Goal: Task Accomplishment & Management: Manage account settings

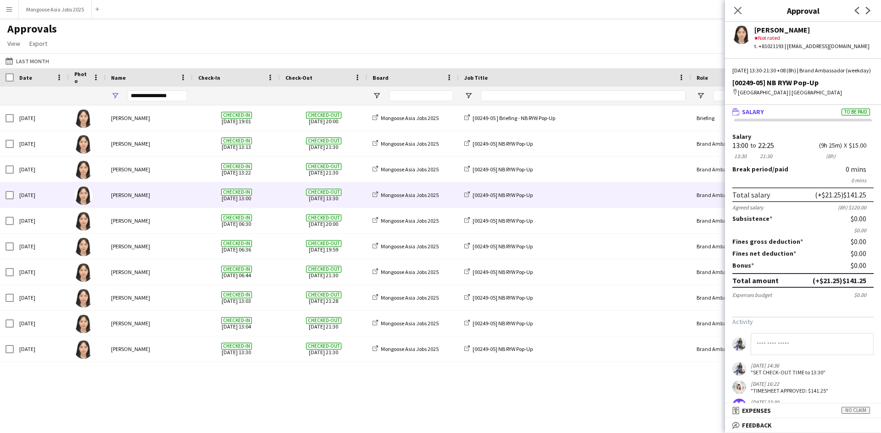
scroll to position [46, 0]
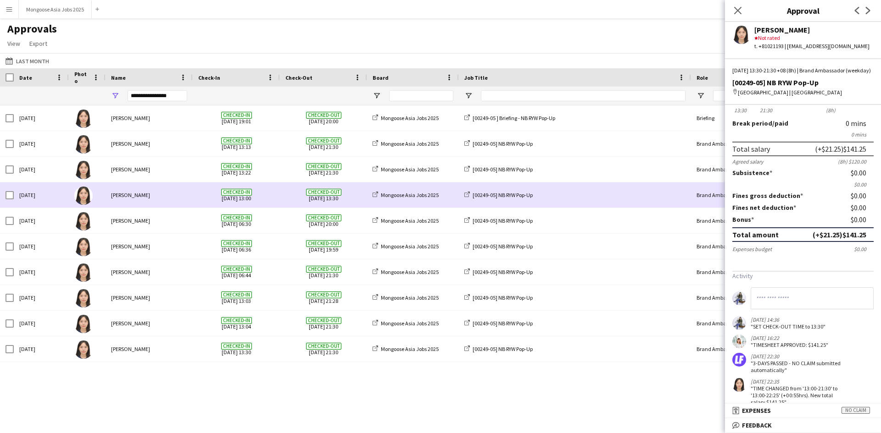
click at [332, 194] on span "Checked-out" at bounding box center [323, 192] width 35 height 7
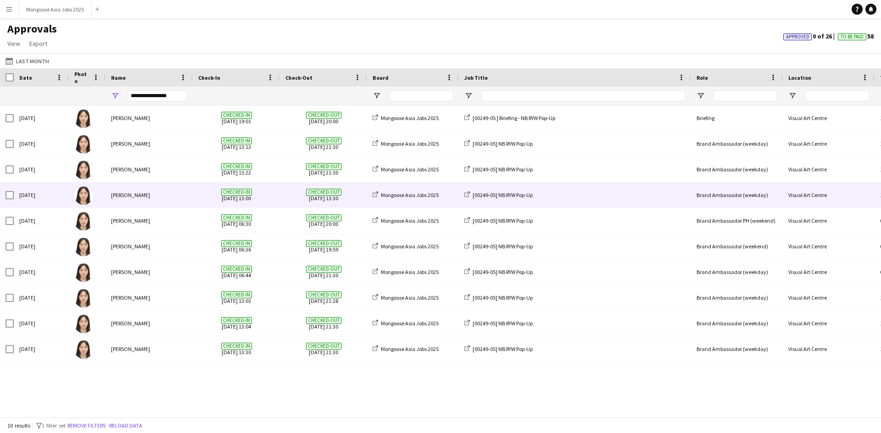
click at [332, 194] on span "Checked-out" at bounding box center [323, 192] width 35 height 7
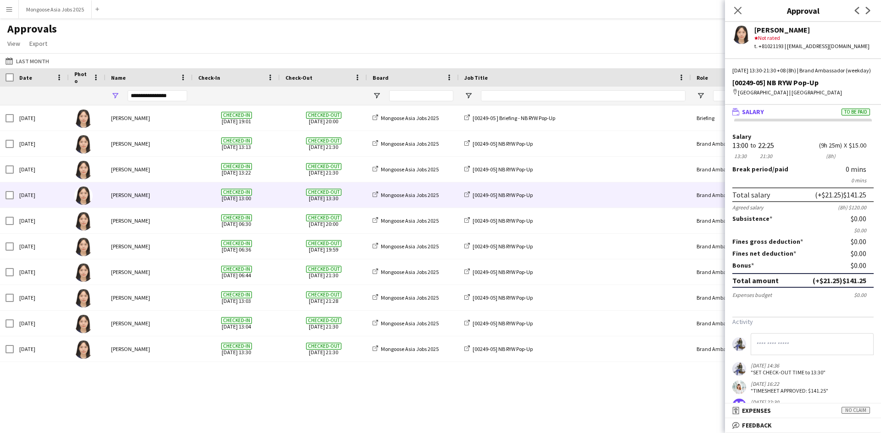
click at [9, 6] on app-icon "Menu" at bounding box center [9, 9] width 7 height 7
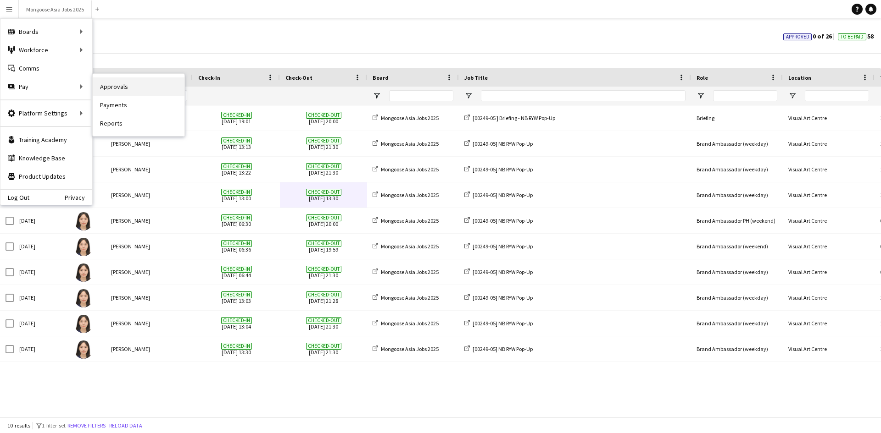
click at [115, 88] on link "Approvals" at bounding box center [139, 87] width 92 height 18
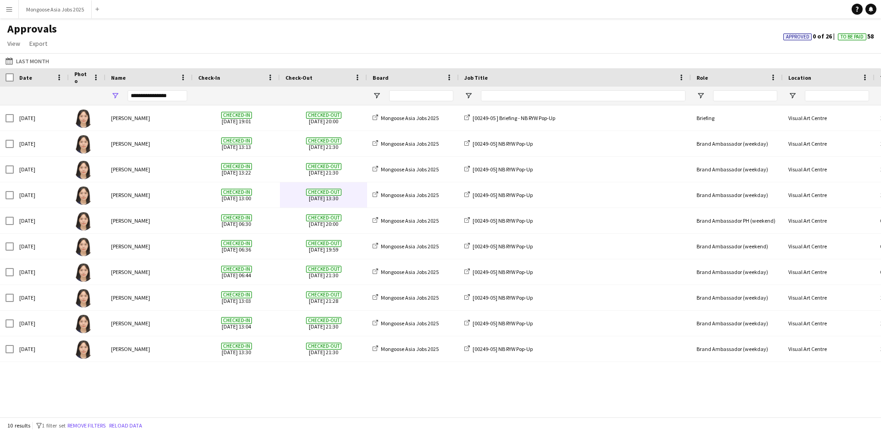
click at [5, 6] on button "Menu" at bounding box center [9, 9] width 18 height 18
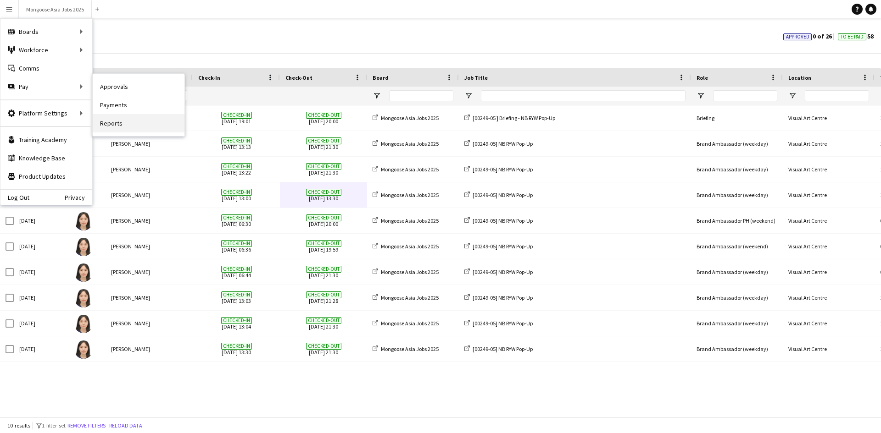
click at [119, 122] on link "Reports" at bounding box center [139, 123] width 92 height 18
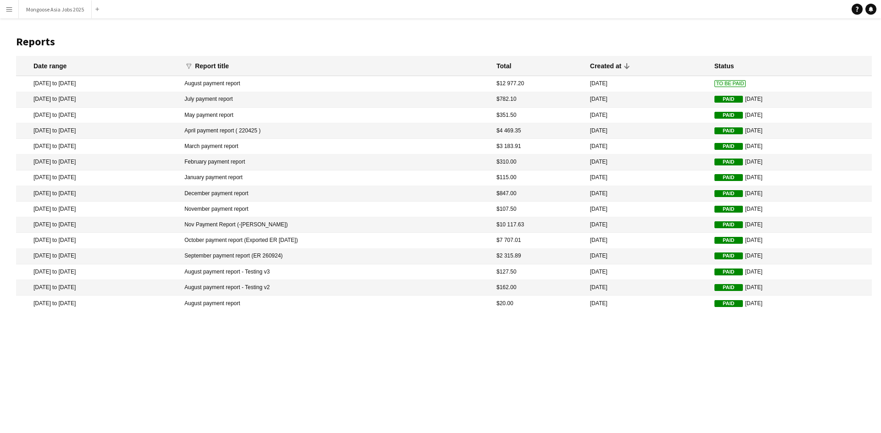
click at [8, 8] on app-icon "Menu" at bounding box center [9, 9] width 7 height 7
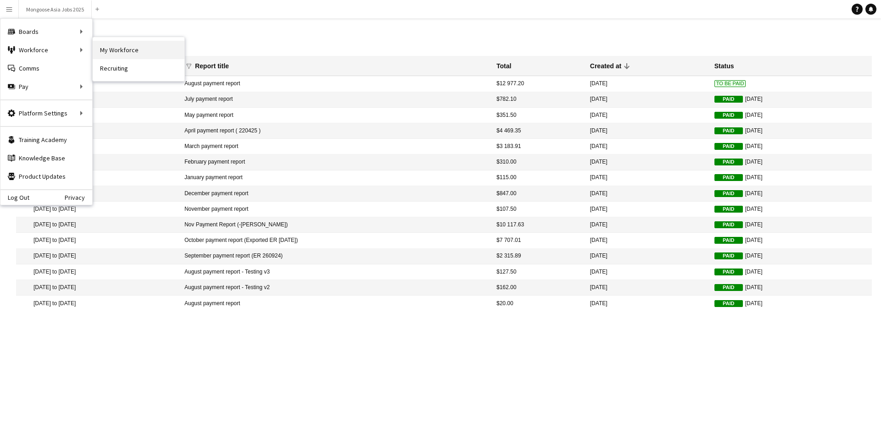
click at [129, 49] on link "My Workforce" at bounding box center [139, 50] width 92 height 18
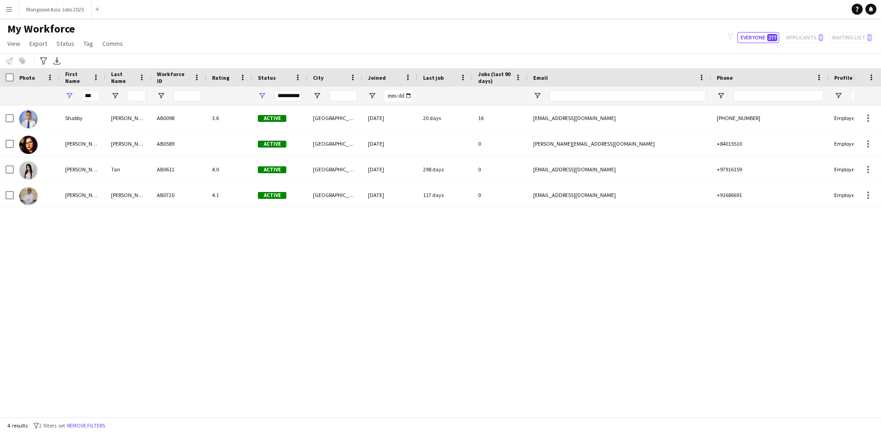
click at [7, 17] on button "Menu" at bounding box center [9, 9] width 18 height 18
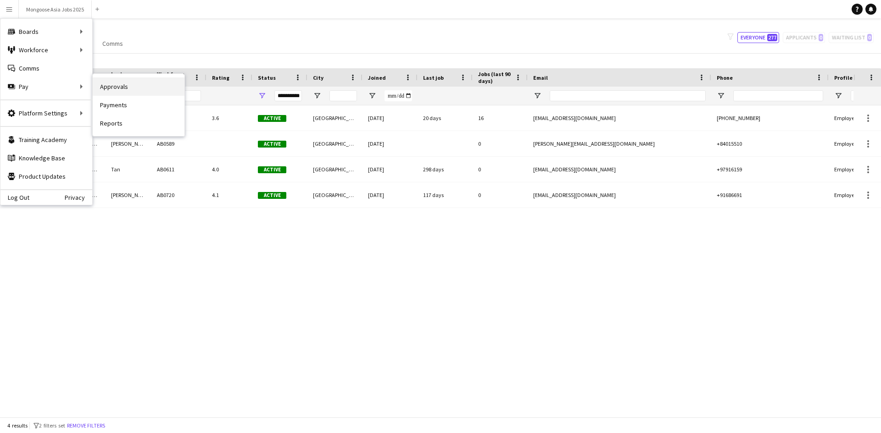
click at [132, 82] on link "Approvals" at bounding box center [139, 87] width 92 height 18
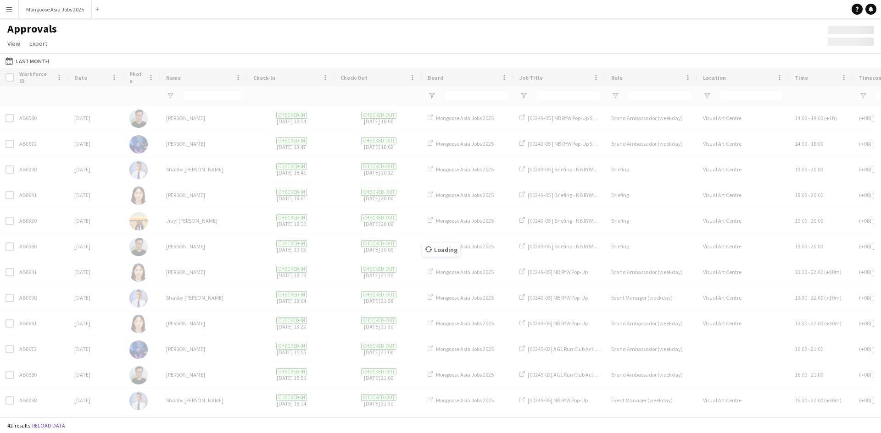
type input "**********"
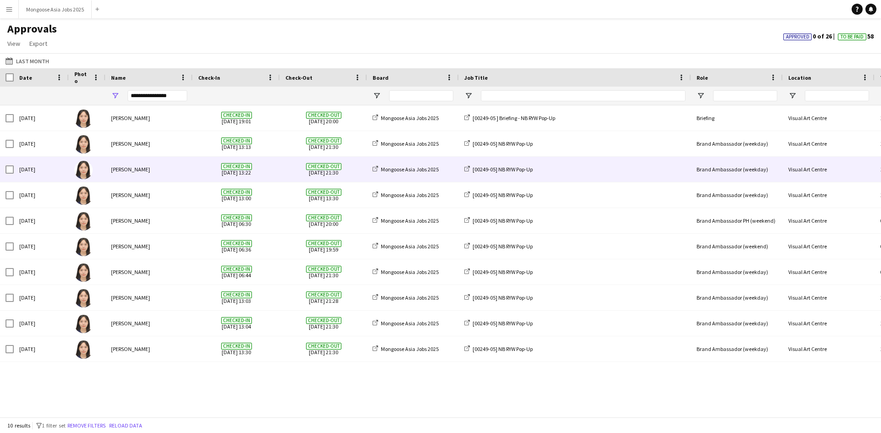
click at [319, 165] on span "Checked-out" at bounding box center [323, 166] width 35 height 7
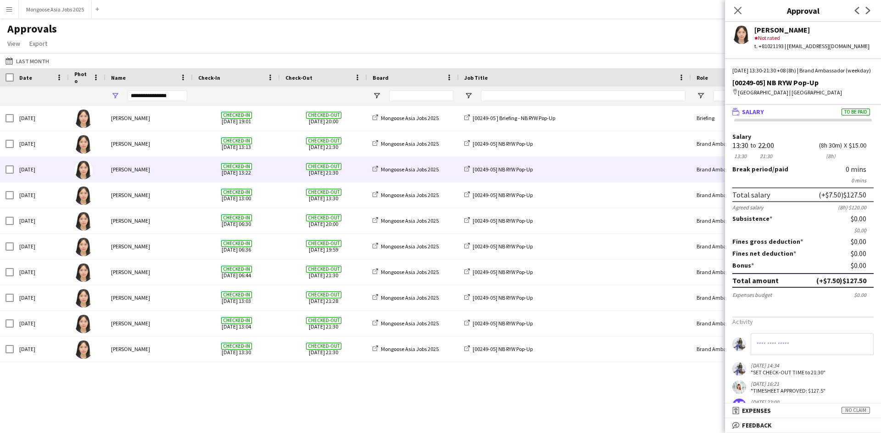
click at [8, 5] on button "Menu" at bounding box center [9, 9] width 18 height 18
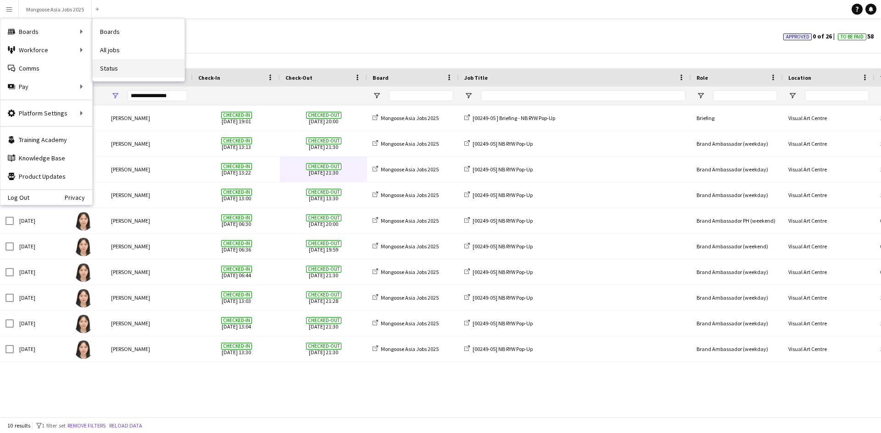
click at [113, 67] on link "Status" at bounding box center [139, 68] width 92 height 18
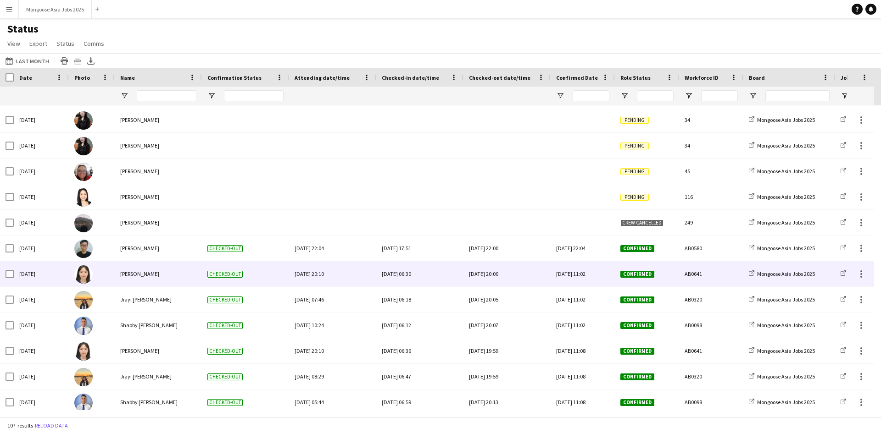
click at [216, 274] on span "Checked-out" at bounding box center [224, 274] width 35 height 7
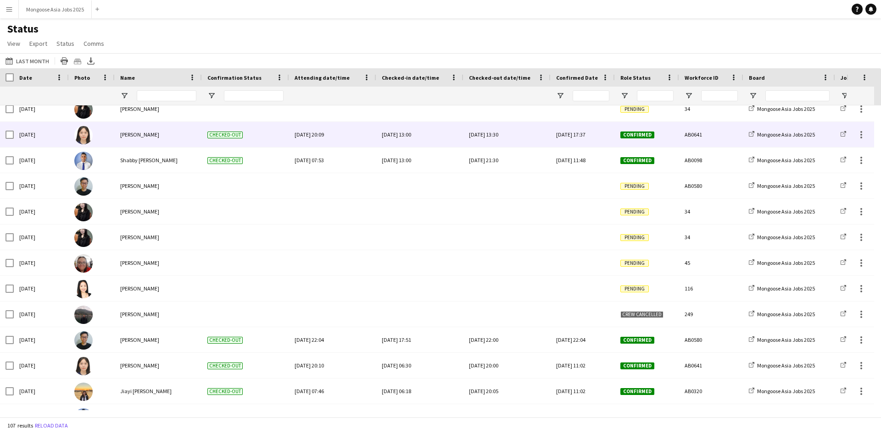
click at [502, 139] on div "[DATE] 13:30" at bounding box center [507, 134] width 76 height 25
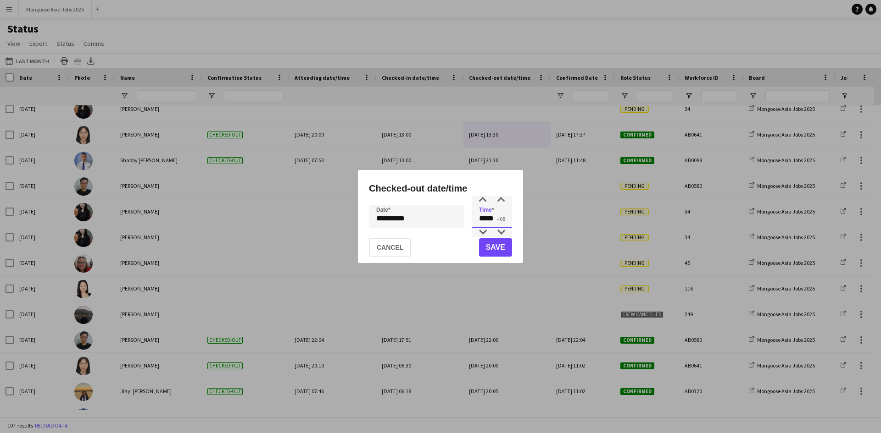
drag, startPoint x: 496, startPoint y: 220, endPoint x: 421, endPoint y: 219, distance: 75.2
click at [434, 222] on div "**********" at bounding box center [440, 216] width 143 height 23
type input "*****"
drag, startPoint x: 497, startPoint y: 248, endPoint x: 493, endPoint y: 245, distance: 5.0
click at [498, 248] on button "Save" at bounding box center [495, 248] width 33 height 18
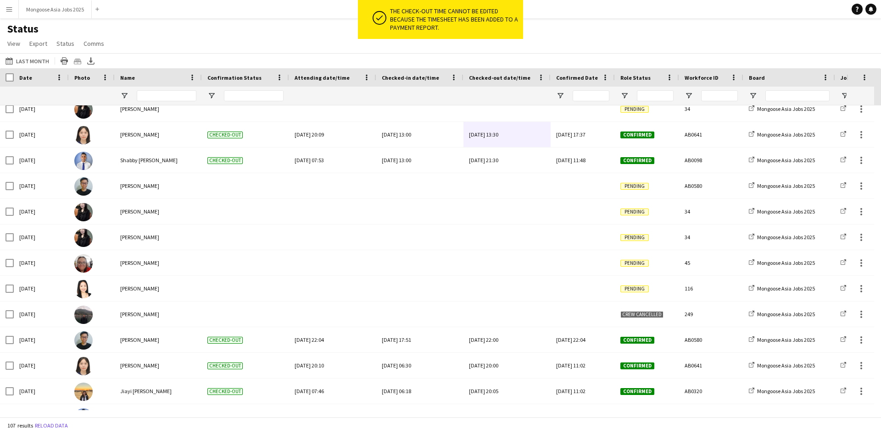
click at [14, 9] on button "Menu" at bounding box center [9, 9] width 18 height 18
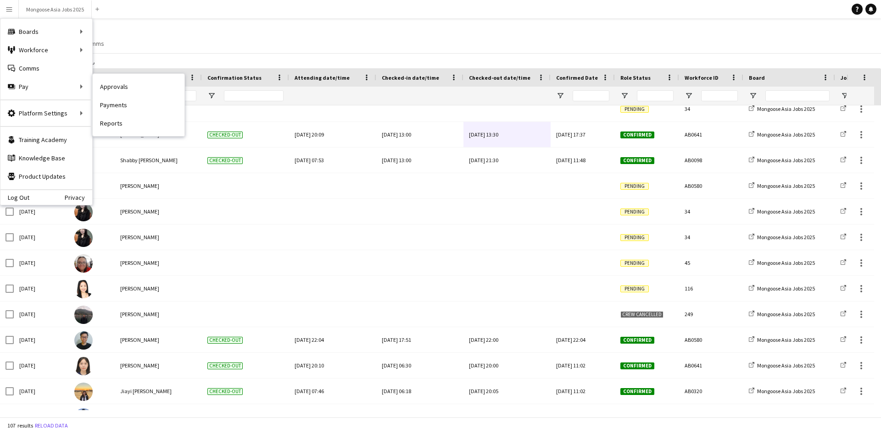
drag, startPoint x: 122, startPoint y: 93, endPoint x: 113, endPoint y: 105, distance: 15.0
click at [122, 93] on link "Approvals" at bounding box center [139, 87] width 92 height 18
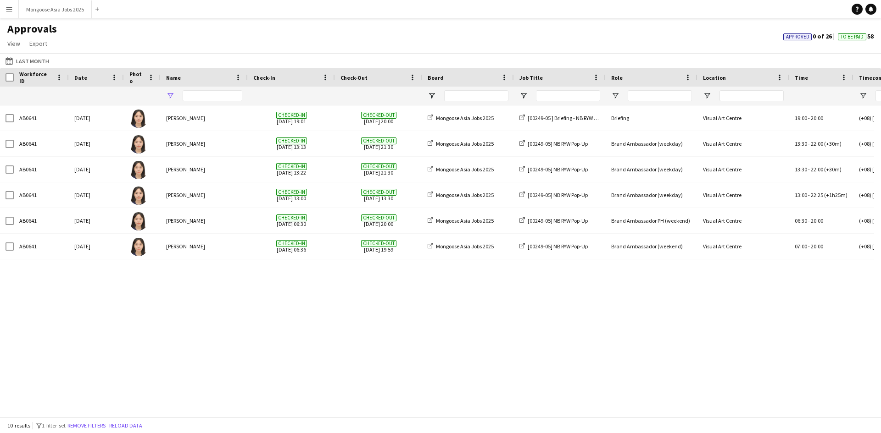
type input "**********"
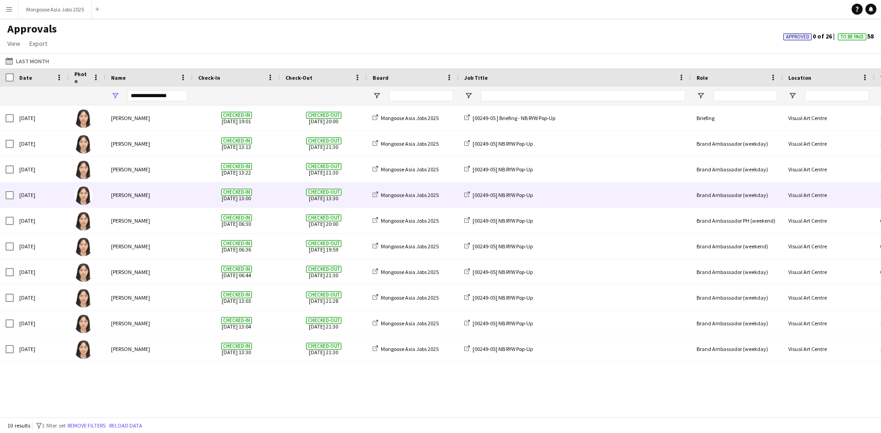
click at [40, 195] on div "[DATE]" at bounding box center [41, 195] width 55 height 25
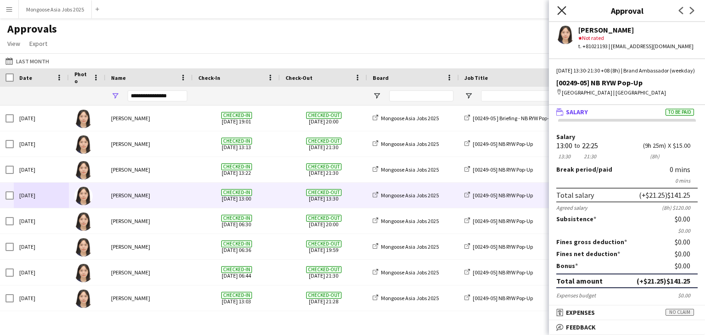
click at [559, 13] on icon at bounding box center [561, 10] width 9 height 9
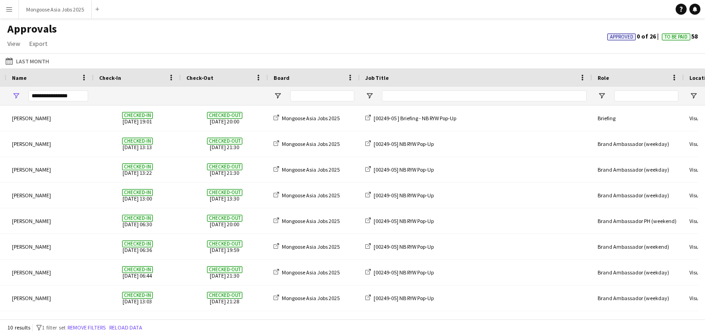
scroll to position [0, 217]
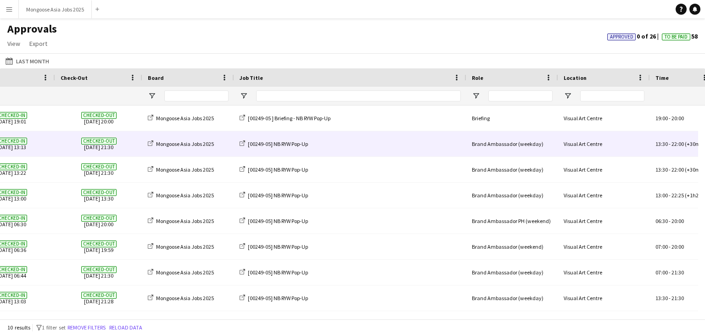
click at [375, 143] on div "[00249-05] NB RYW Pop-Up" at bounding box center [350, 143] width 232 height 25
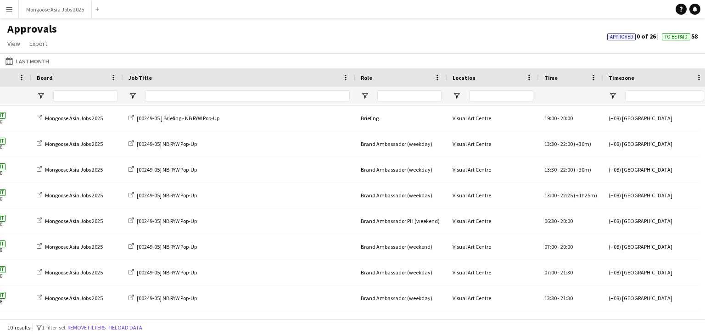
scroll to position [0, 311]
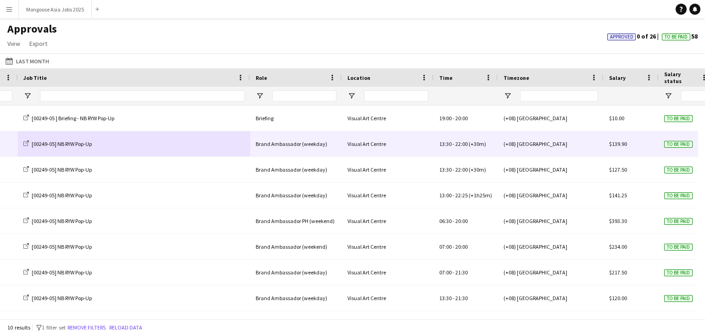
click at [455, 145] on span "22:00" at bounding box center [461, 143] width 12 height 7
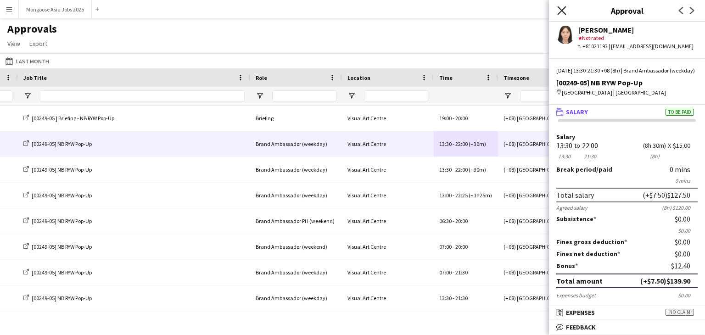
click at [561, 12] on icon "Close pop-in" at bounding box center [561, 10] width 9 height 9
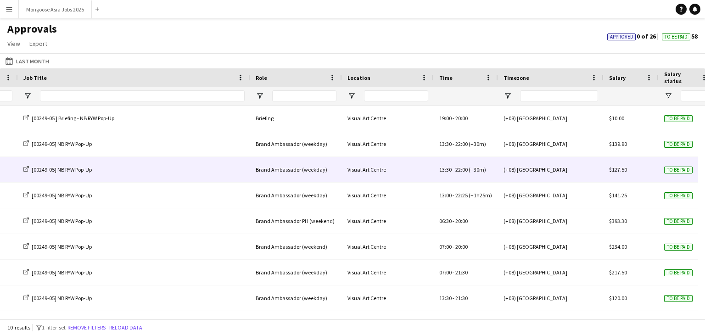
click at [187, 176] on div "[00249-05] NB RYW Pop-Up" at bounding box center [134, 169] width 232 height 25
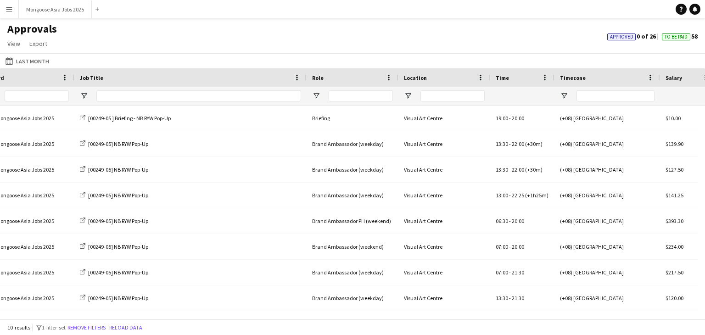
scroll to position [0, 314]
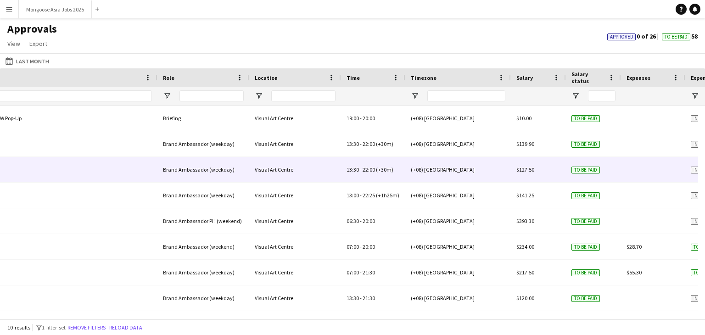
click at [380, 171] on span "(+30m)" at bounding box center [384, 169] width 17 height 7
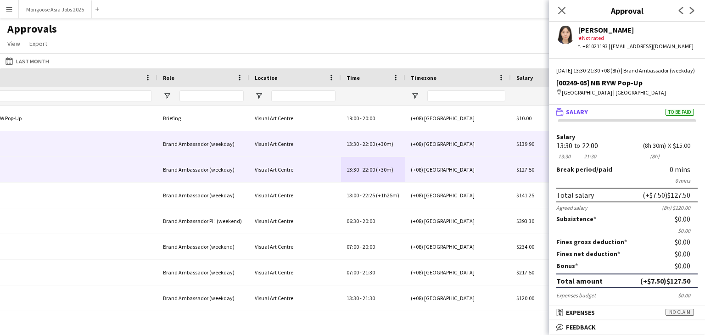
click at [460, 145] on div "(+08) [GEOGRAPHIC_DATA]" at bounding box center [458, 143] width 106 height 25
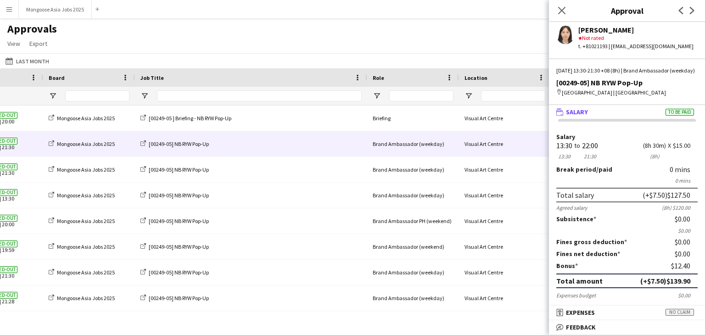
scroll to position [0, 323]
drag, startPoint x: 567, startPoint y: 11, endPoint x: 563, endPoint y: 14, distance: 5.2
click at [567, 11] on app-icon "Close pop-in" at bounding box center [561, 10] width 13 height 13
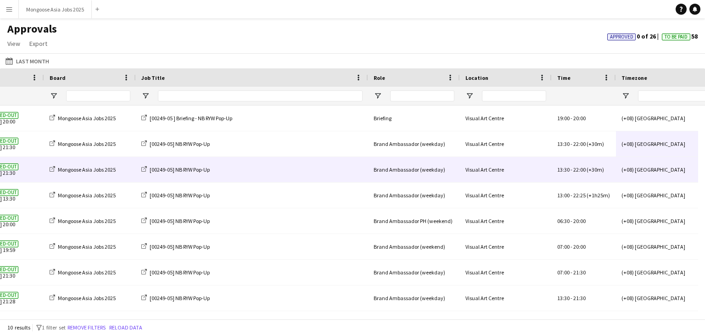
click at [271, 170] on div "[00249-05] NB RYW Pop-Up" at bounding box center [252, 169] width 232 height 25
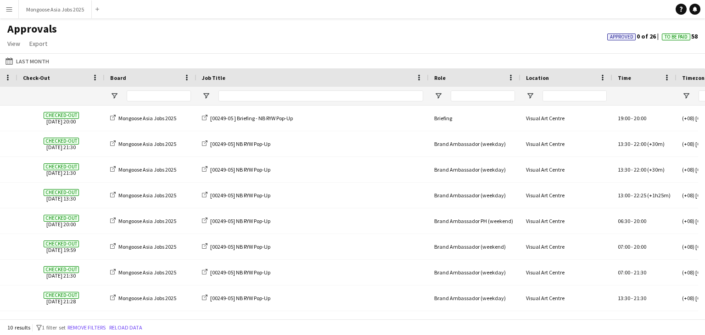
scroll to position [0, 261]
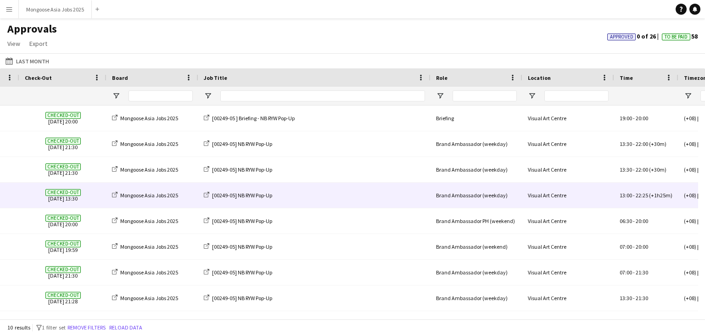
click at [72, 196] on span "Checked-out [DATE] 13:30" at bounding box center [63, 195] width 76 height 25
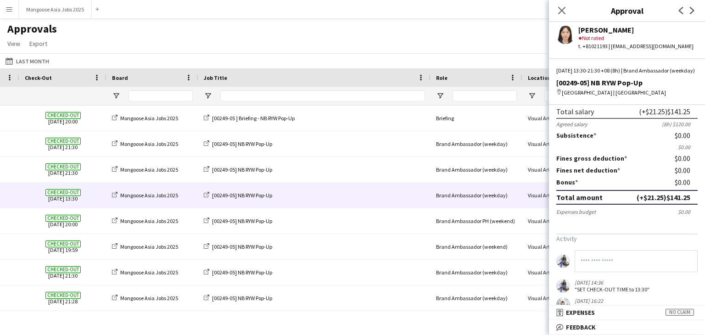
scroll to position [217, 0]
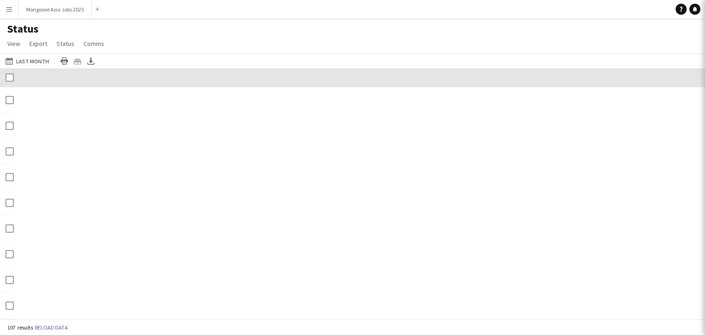
click at [11, 7] on app-icon "Menu" at bounding box center [9, 9] width 7 height 7
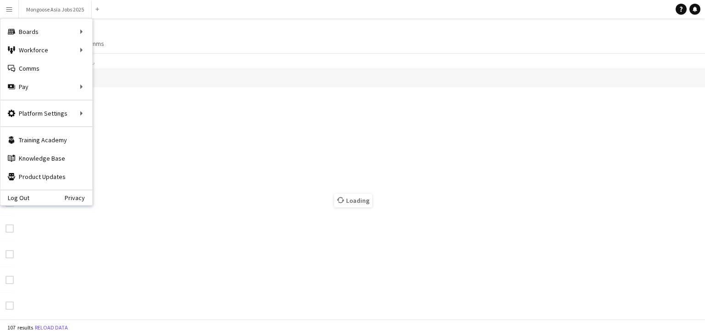
click at [308, 37] on div "Status View Views Default view Finance Team Output PayFormatter Output Simple P…" at bounding box center [352, 37] width 705 height 31
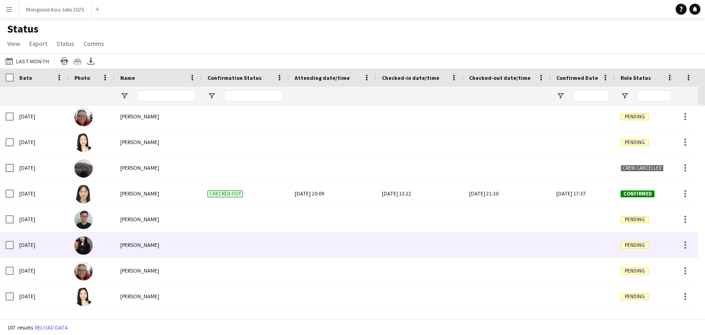
scroll to position [505, 0]
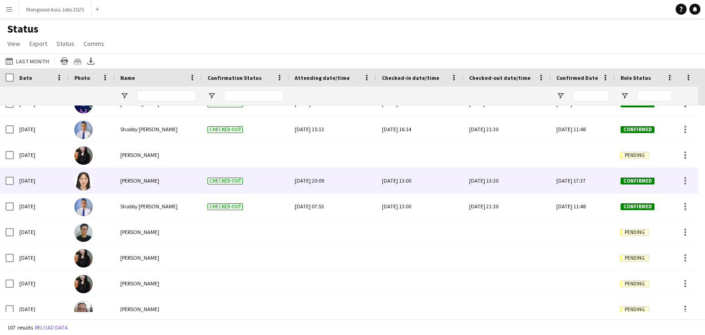
click at [418, 181] on div "[DATE] 13:00" at bounding box center [420, 180] width 76 height 25
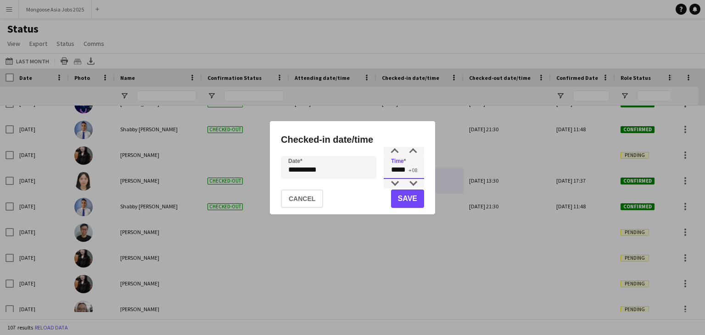
drag, startPoint x: 407, startPoint y: 171, endPoint x: 384, endPoint y: 172, distance: 23.0
click at [384, 172] on input "*****" at bounding box center [403, 167] width 40 height 23
click at [306, 200] on button "Cancel" at bounding box center [302, 198] width 42 height 18
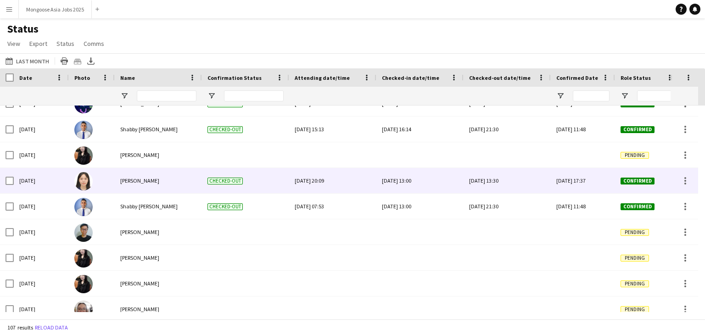
click at [511, 179] on div "[DATE] 13:30" at bounding box center [507, 180] width 76 height 25
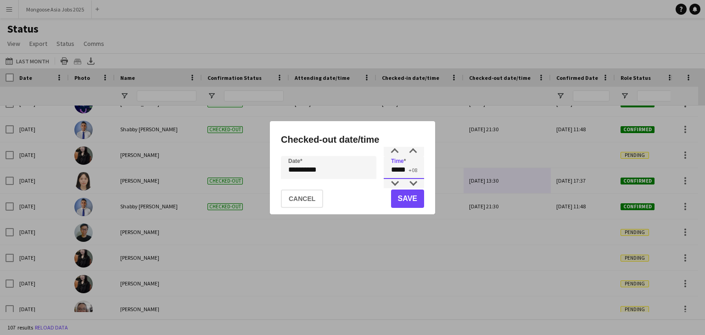
drag, startPoint x: 411, startPoint y: 171, endPoint x: 380, endPoint y: 170, distance: 31.2
click at [380, 170] on div "**********" at bounding box center [352, 167] width 143 height 23
type input "*****"
click at [416, 201] on button "Save" at bounding box center [407, 198] width 33 height 18
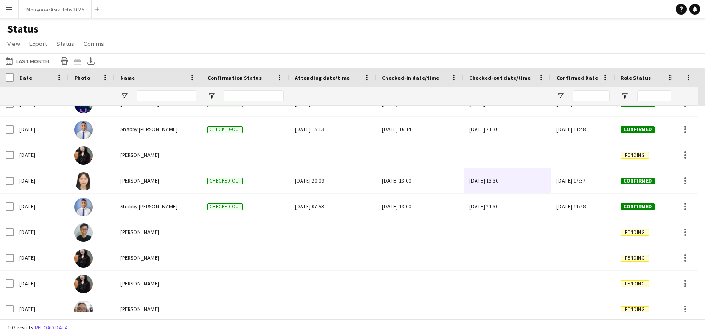
drag, startPoint x: 9, startPoint y: 10, endPoint x: 20, endPoint y: 37, distance: 29.0
click at [9, 10] on app-icon "Menu" at bounding box center [9, 9] width 7 height 7
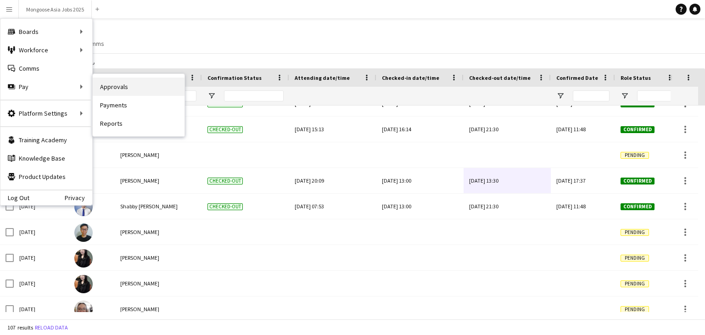
click at [110, 89] on link "Approvals" at bounding box center [139, 87] width 92 height 18
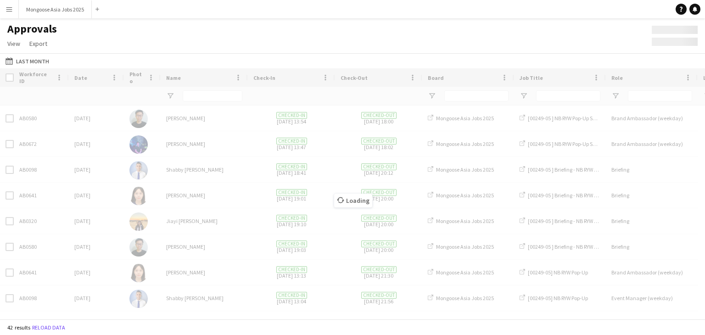
type input "**********"
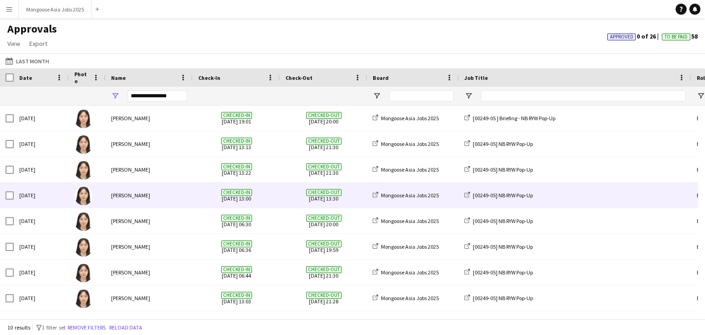
click at [196, 195] on div "Checked-in [DATE] 13:00" at bounding box center [236, 195] width 87 height 25
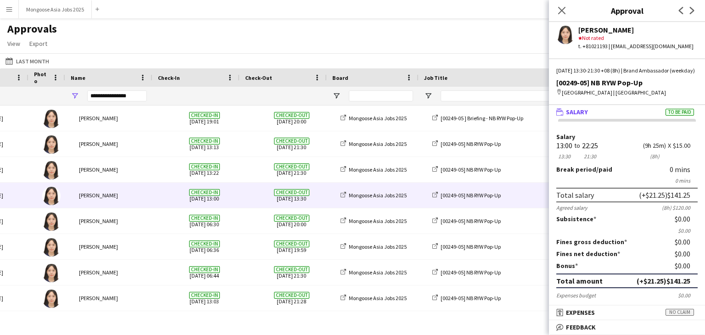
scroll to position [0, 40]
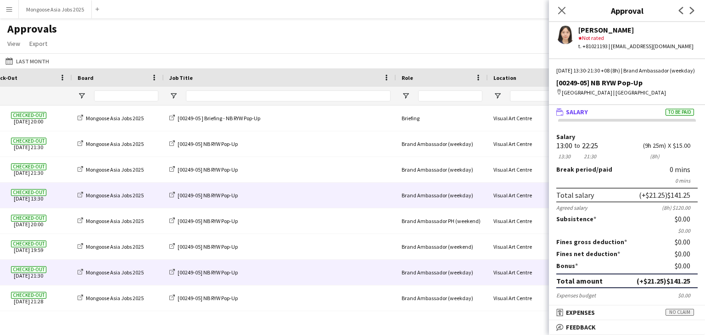
drag, startPoint x: 297, startPoint y: 267, endPoint x: 314, endPoint y: 277, distance: 19.5
click at [297, 267] on div "[00249-05] NB RYW Pop-Up" at bounding box center [280, 272] width 232 height 25
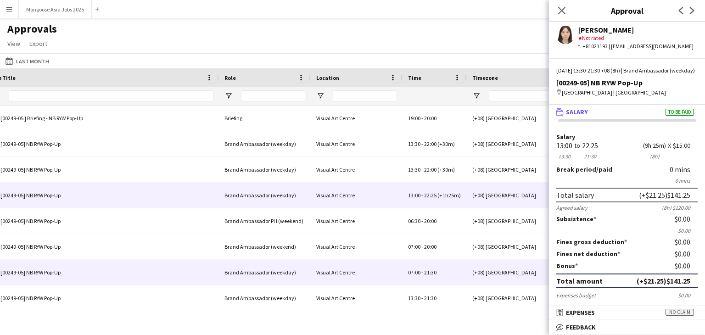
click at [375, 279] on div "Visual Art Centre" at bounding box center [357, 272] width 92 height 25
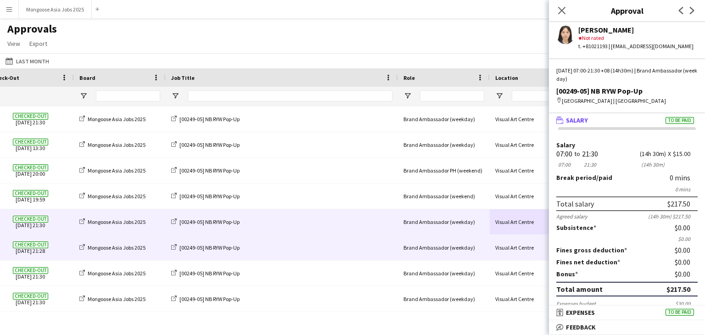
click at [290, 249] on div "[00249-05] NB RYW Pop-Up" at bounding box center [282, 247] width 232 height 25
click at [70, 252] on div "Checked-out [DATE] 21:28" at bounding box center [30, 247] width 87 height 25
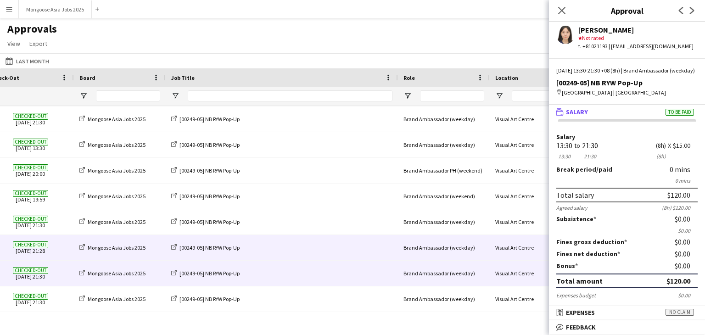
click at [272, 280] on div "[00249-05] NB RYW Pop-Up" at bounding box center [282, 273] width 232 height 25
click at [264, 279] on div "[00249-05] NB RYW Pop-Up" at bounding box center [282, 273] width 232 height 25
click at [276, 273] on div "[00249-05] NB RYW Pop-Up" at bounding box center [282, 273] width 232 height 25
click at [91, 273] on span "Mongoose Asia Jobs 2025" at bounding box center [117, 273] width 58 height 7
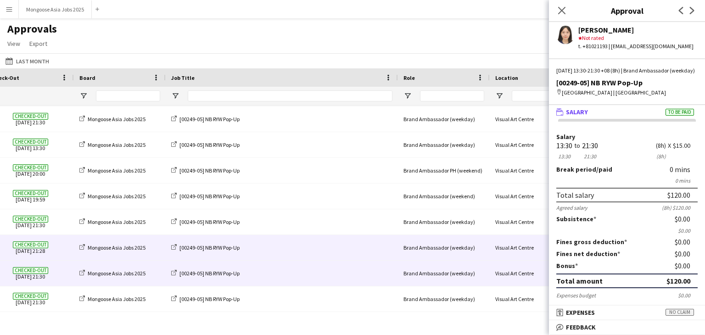
click at [316, 262] on div "[00249-05] NB RYW Pop-Up" at bounding box center [282, 273] width 232 height 25
click at [456, 272] on div "Brand Ambassador (weekday)" at bounding box center [444, 273] width 92 height 25
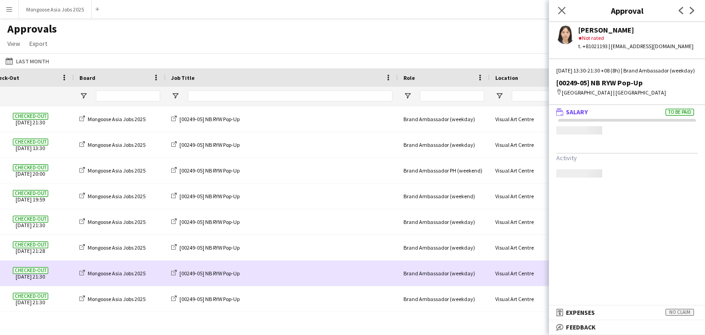
click at [456, 272] on div "Brand Ambassador (weekday)" at bounding box center [444, 273] width 92 height 25
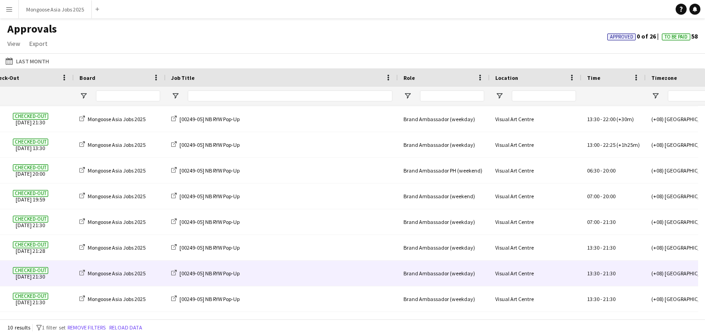
click at [453, 276] on div "Brand Ambassador (weekday)" at bounding box center [444, 273] width 92 height 25
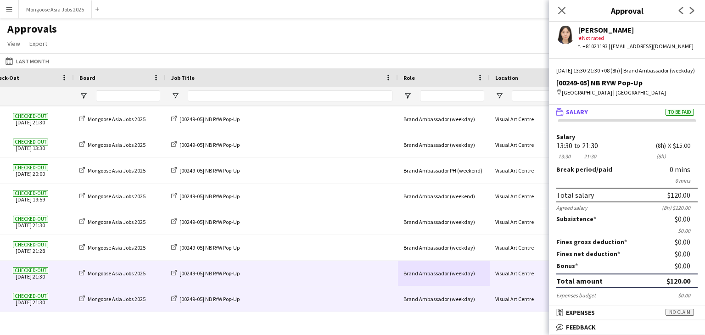
click at [311, 294] on div "[00249-05] NB RYW Pop-Up" at bounding box center [282, 298] width 232 height 25
click at [310, 297] on div "[00249-05] NB RYW Pop-Up" at bounding box center [282, 298] width 232 height 25
click at [275, 300] on div "[00249-05] NB RYW Pop-Up" at bounding box center [282, 298] width 232 height 25
click at [278, 291] on div "[00249-05] NB RYW Pop-Up" at bounding box center [282, 298] width 232 height 25
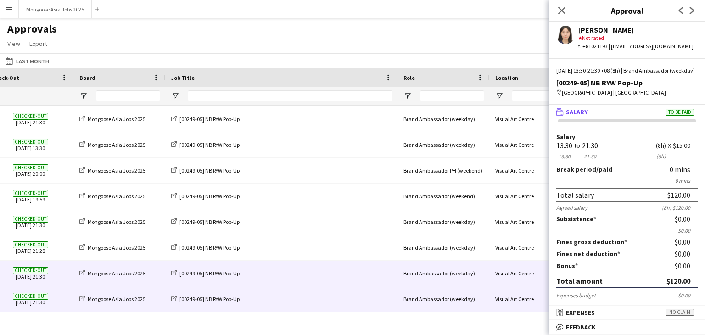
click at [278, 291] on div "[00249-05] NB RYW Pop-Up" at bounding box center [282, 298] width 232 height 25
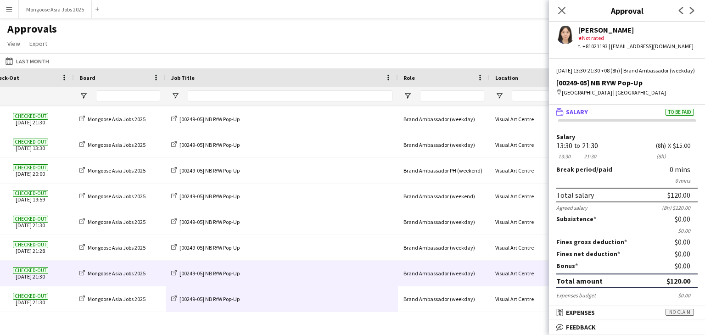
click at [569, 8] on div "Close pop-in" at bounding box center [562, 10] width 26 height 21
click at [555, 15] on div "Close pop-in" at bounding box center [562, 10] width 26 height 21
click at [563, 11] on icon "Close pop-in" at bounding box center [561, 10] width 9 height 9
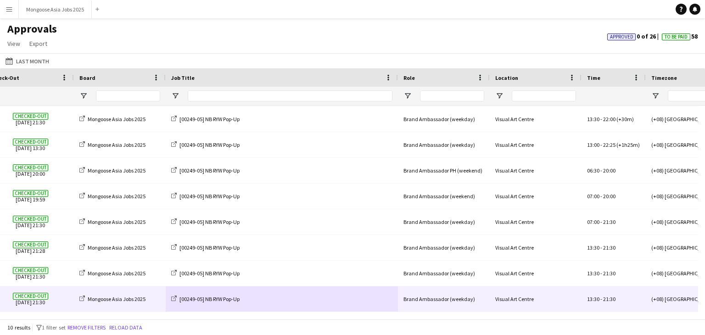
click at [338, 300] on div "[00249-05] NB RYW Pop-Up" at bounding box center [282, 298] width 232 height 25
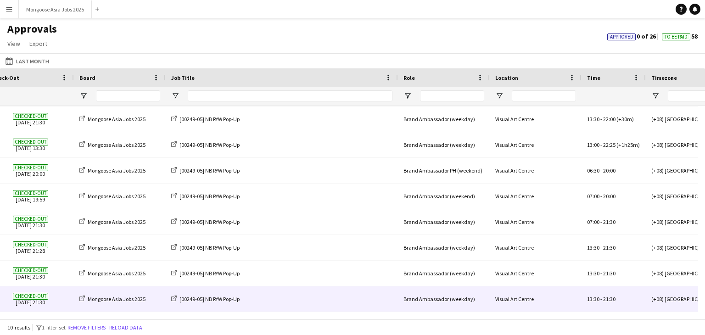
click at [338, 300] on div "[00249-05] NB RYW Pop-Up" at bounding box center [282, 298] width 232 height 25
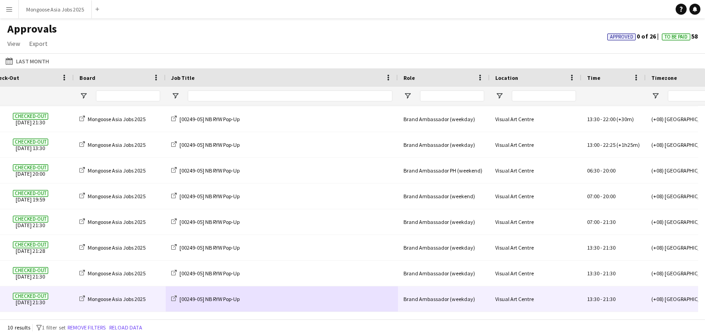
click at [352, 305] on div "[00249-05] NB RYW Pop-Up" at bounding box center [282, 298] width 232 height 25
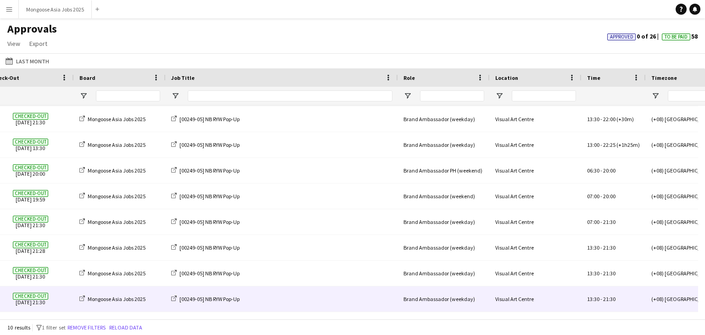
click at [352, 305] on div "[00249-05] NB RYW Pop-Up" at bounding box center [282, 298] width 232 height 25
click at [54, 298] on span "Checked-out [DATE] 21:30" at bounding box center [30, 298] width 76 height 25
click at [61, 302] on span "Checked-out [DATE] 21:30" at bounding box center [30, 298] width 76 height 25
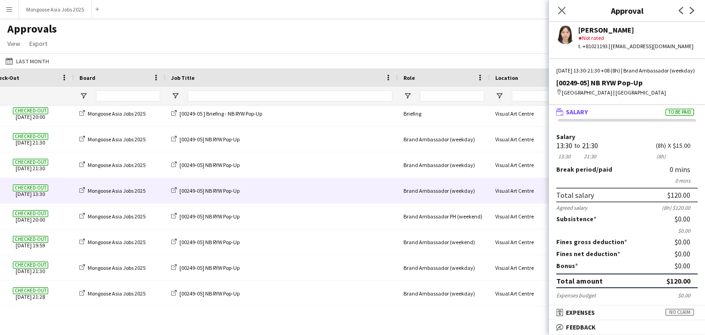
scroll to position [0, 0]
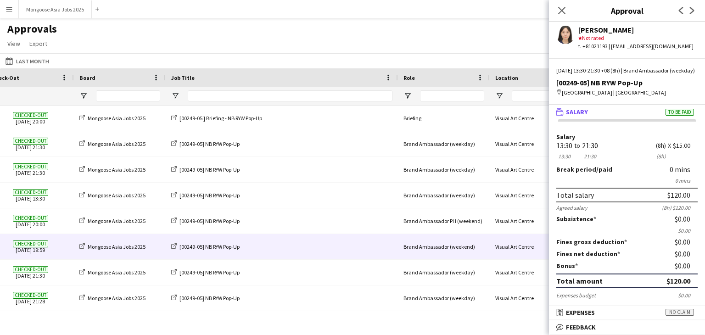
click at [299, 252] on div "[00249-05] NB RYW Pop-Up" at bounding box center [282, 246] width 232 height 25
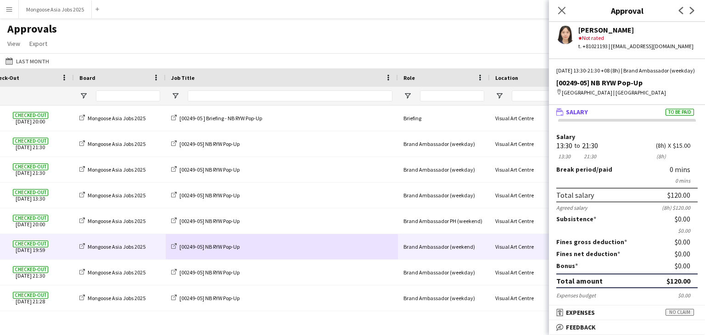
click at [463, 244] on div "Brand Ambassador (weekend)" at bounding box center [444, 246] width 92 height 25
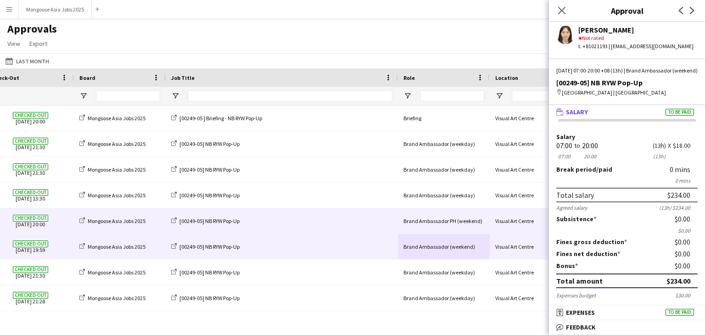
click at [281, 219] on div "[00249-05] NB RYW Pop-Up" at bounding box center [282, 220] width 232 height 25
click at [295, 224] on div "[00249-05] NB RYW Pop-Up" at bounding box center [282, 220] width 232 height 25
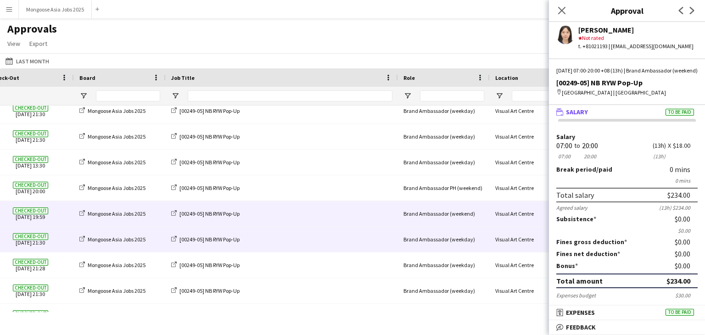
scroll to position [50, 0]
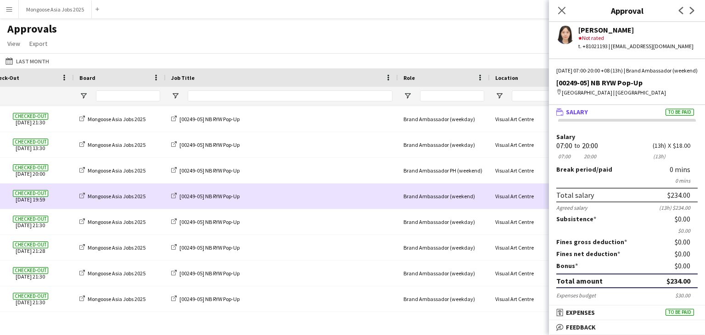
click at [281, 197] on div "[00249-05] NB RYW Pop-Up" at bounding box center [282, 195] width 232 height 25
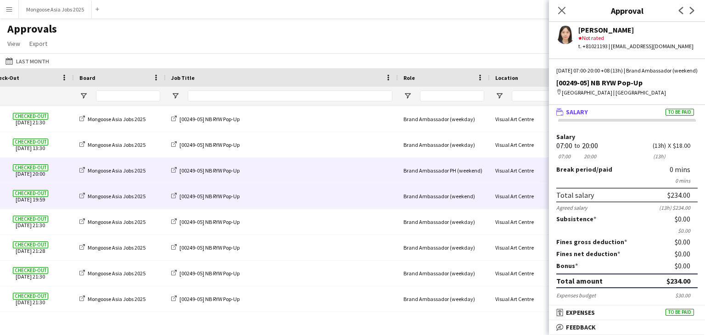
click at [318, 172] on div "[00249-05] NB RYW Pop-Up" at bounding box center [282, 170] width 232 height 25
click at [318, 171] on div "[00249-05] NB RYW Pop-Up" at bounding box center [282, 170] width 232 height 25
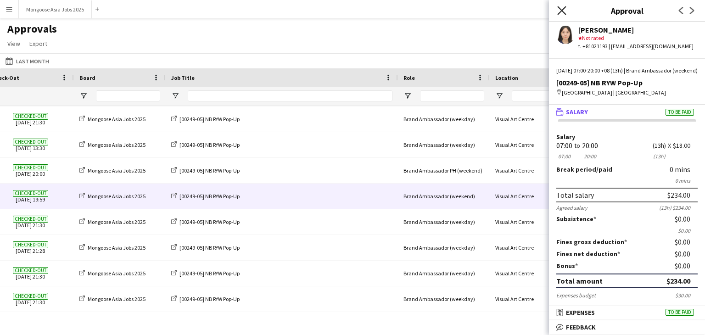
click at [562, 11] on icon at bounding box center [561, 10] width 9 height 9
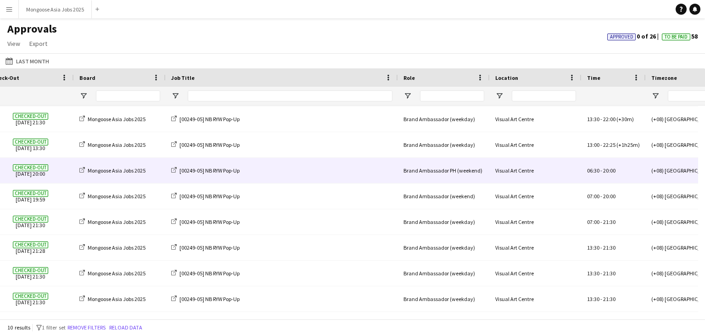
click at [293, 176] on div "[00249-05] NB RYW Pop-Up" at bounding box center [282, 170] width 232 height 25
click at [255, 174] on div "[00249-05] NB RYW Pop-Up" at bounding box center [282, 170] width 232 height 25
click at [306, 172] on div "[00249-05] NB RYW Pop-Up" at bounding box center [282, 170] width 232 height 25
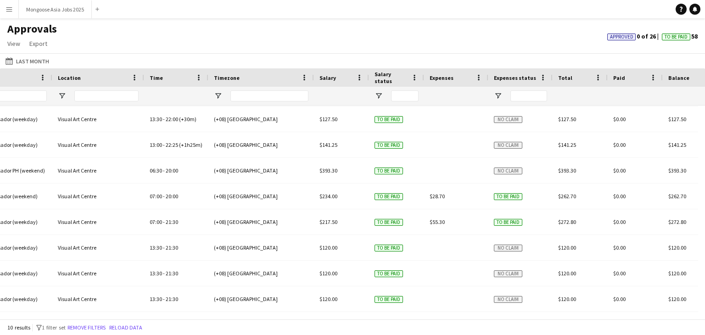
scroll to position [0, 700]
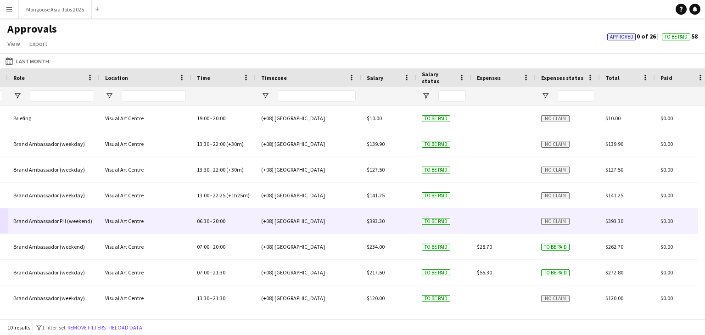
click at [323, 230] on div "(+08) [GEOGRAPHIC_DATA]" at bounding box center [309, 220] width 106 height 25
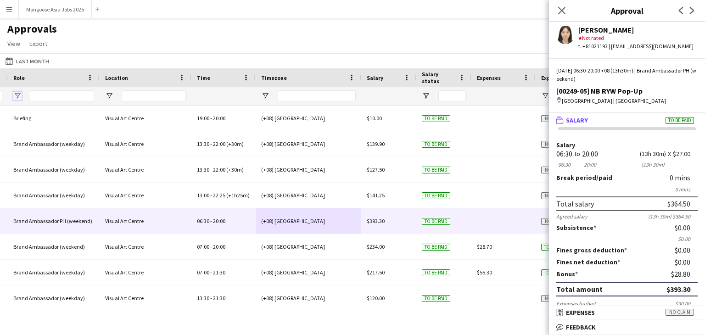
click at [17, 98] on span "Open Filter Menu" at bounding box center [17, 96] width 8 height 8
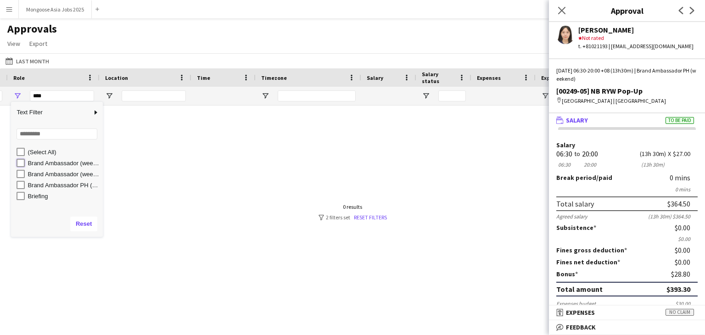
type input "**********"
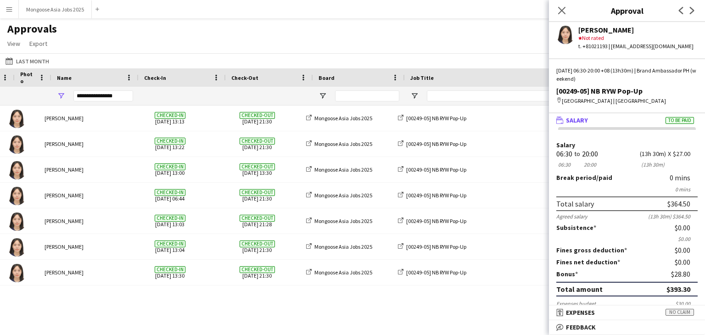
scroll to position [0, 0]
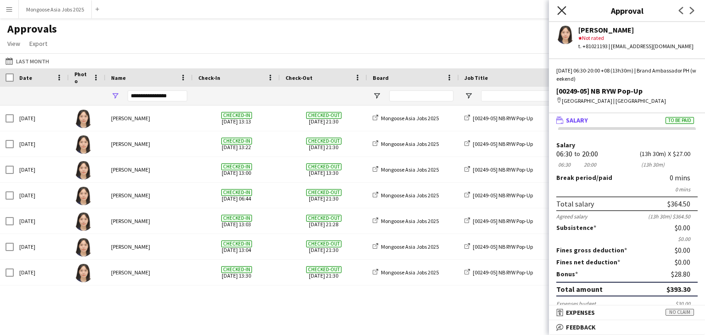
click at [558, 10] on icon "Close pop-in" at bounding box center [561, 10] width 9 height 9
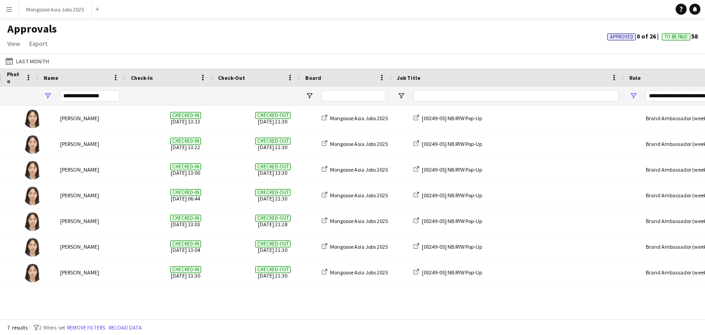
scroll to position [0, 67]
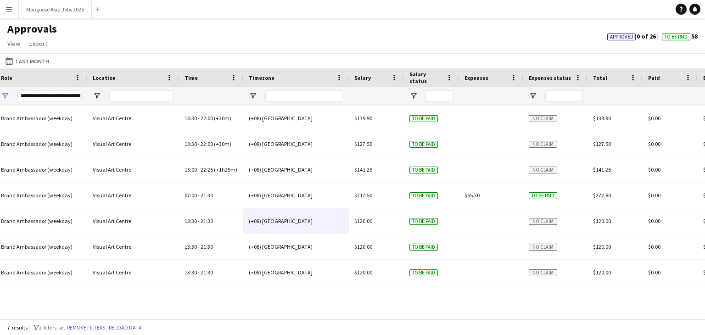
drag, startPoint x: 27, startPoint y: 35, endPoint x: 9, endPoint y: 6, distance: 33.4
click at [9, 6] on app-icon "Menu" at bounding box center [9, 9] width 7 height 7
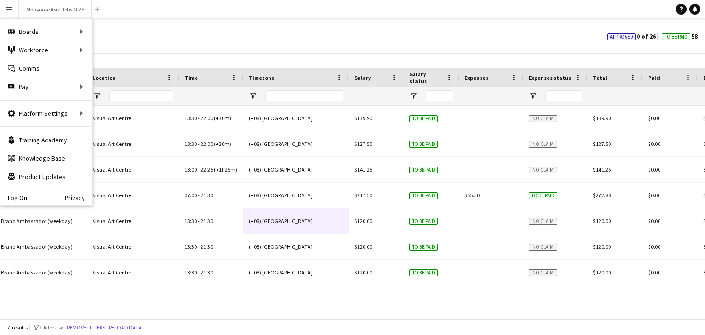
drag, startPoint x: 39, startPoint y: 15, endPoint x: 13, endPoint y: 12, distance: 25.9
click at [13, 12] on button "Menu" at bounding box center [9, 9] width 18 height 18
click at [31, 30] on div "Boards Boards" at bounding box center [46, 31] width 92 height 18
click at [121, 29] on link "Boards" at bounding box center [139, 31] width 92 height 18
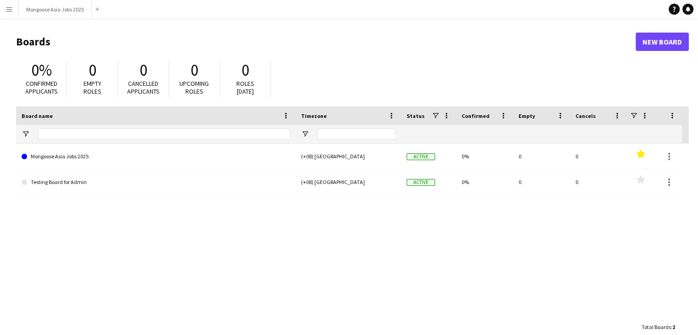
click at [4, 11] on button "Menu" at bounding box center [9, 9] width 18 height 18
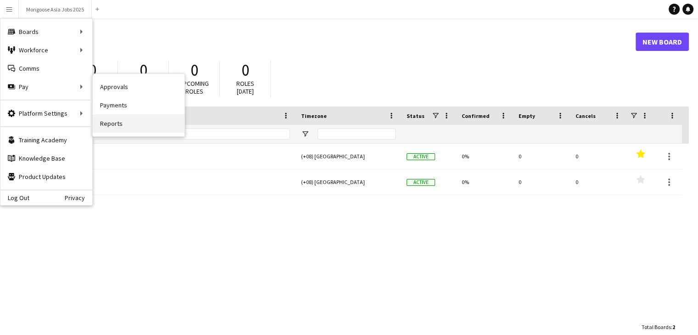
click at [130, 122] on link "Reports" at bounding box center [139, 123] width 92 height 18
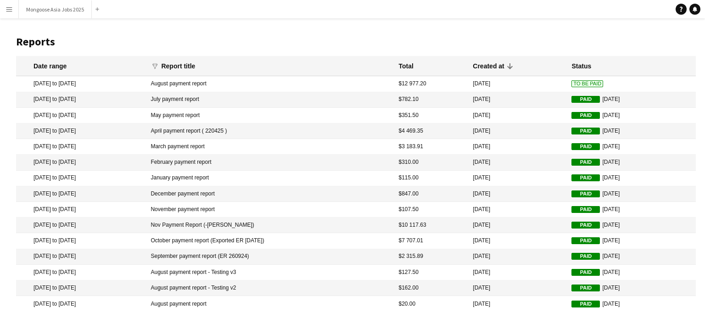
click at [216, 85] on mat-cell "August payment report" at bounding box center [270, 84] width 248 height 16
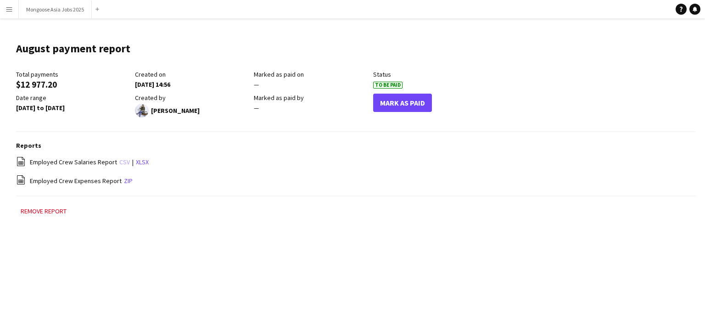
click at [120, 165] on link "csv" at bounding box center [124, 162] width 11 height 8
click at [11, 13] on button "Menu" at bounding box center [9, 9] width 18 height 18
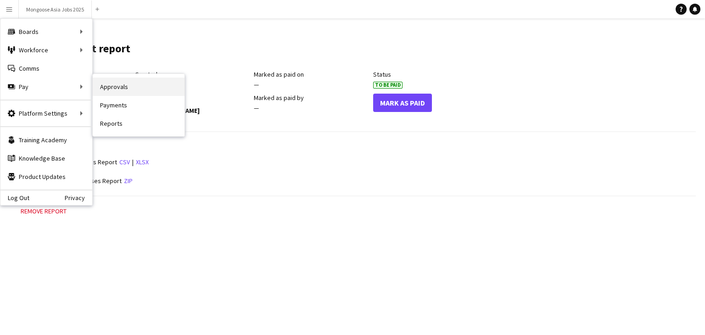
click at [133, 89] on link "Approvals" at bounding box center [139, 87] width 92 height 18
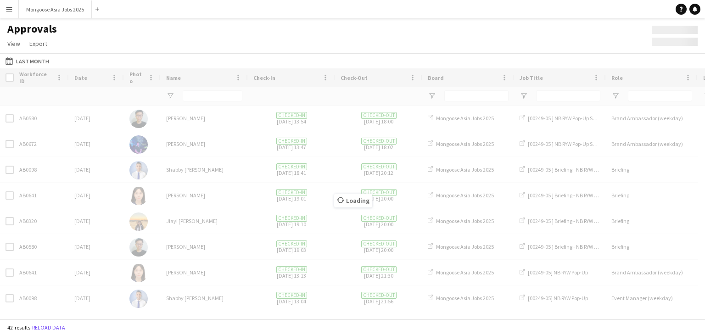
type input "**********"
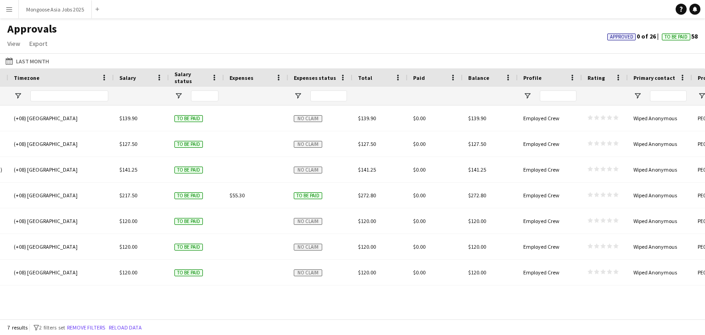
scroll to position [0, 925]
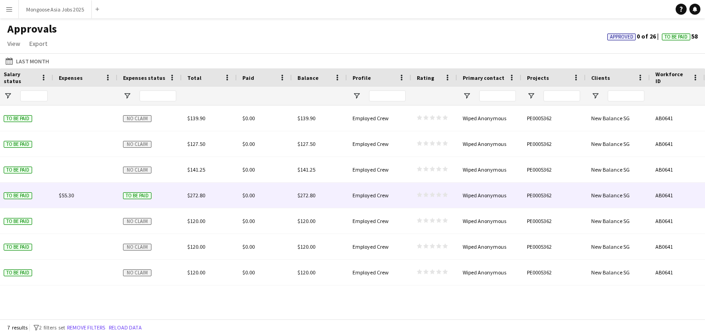
click at [92, 196] on div "$55.30" at bounding box center [85, 195] width 64 height 25
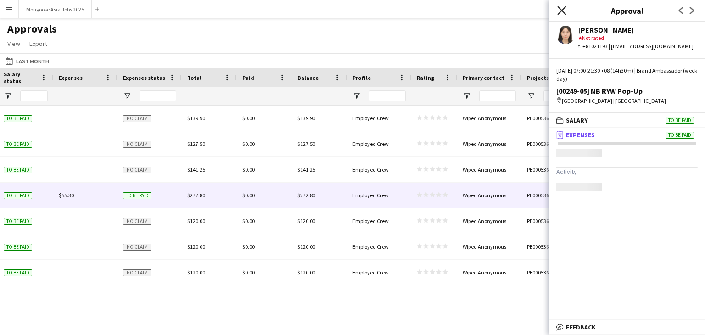
click at [559, 11] on icon "Close pop-in" at bounding box center [561, 10] width 9 height 9
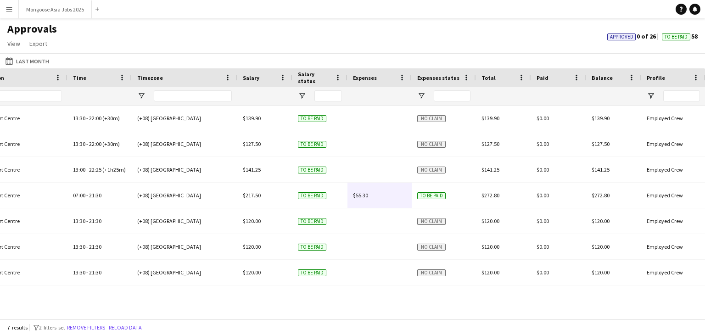
scroll to position [0, 788]
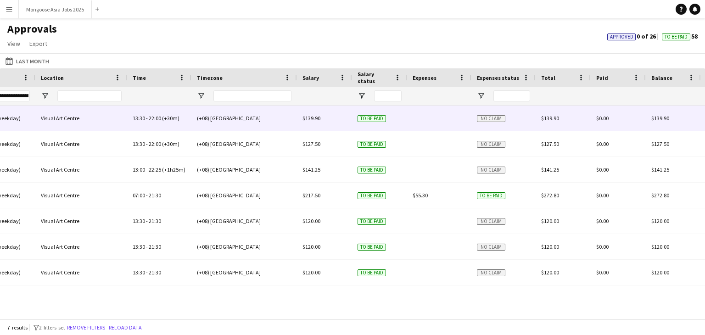
click at [405, 120] on div "To be paid" at bounding box center [379, 118] width 55 height 25
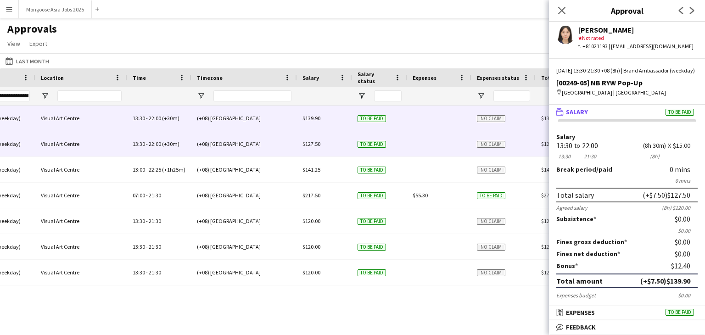
click at [406, 140] on div "To be paid" at bounding box center [379, 143] width 55 height 25
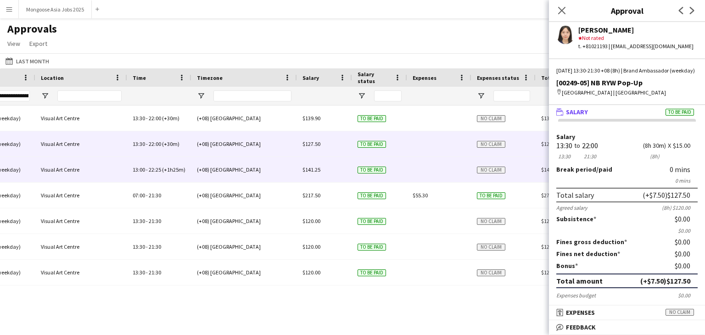
click at [409, 171] on div at bounding box center [439, 169] width 64 height 25
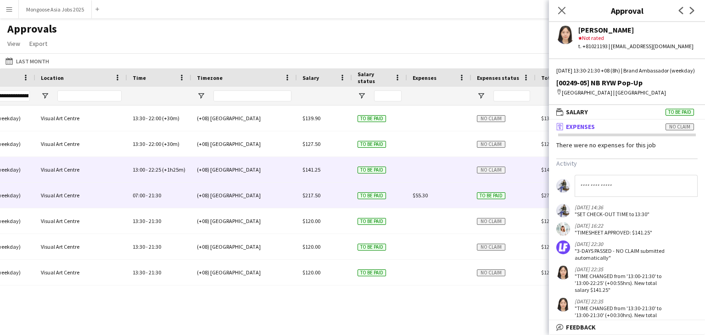
click at [415, 198] on span "$55.30" at bounding box center [419, 195] width 15 height 7
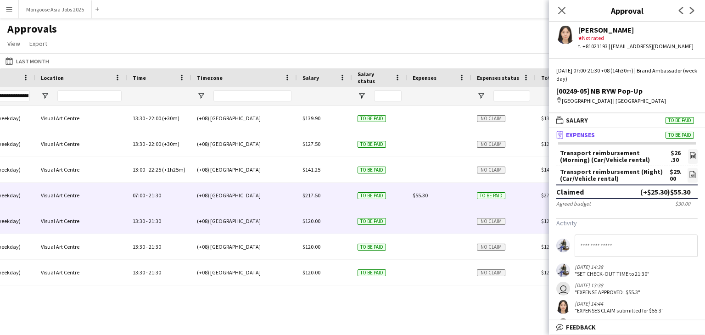
click at [417, 225] on div at bounding box center [439, 220] width 64 height 25
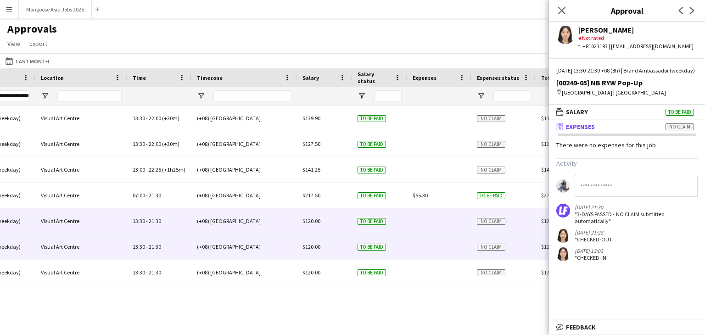
click at [414, 248] on div at bounding box center [439, 246] width 64 height 25
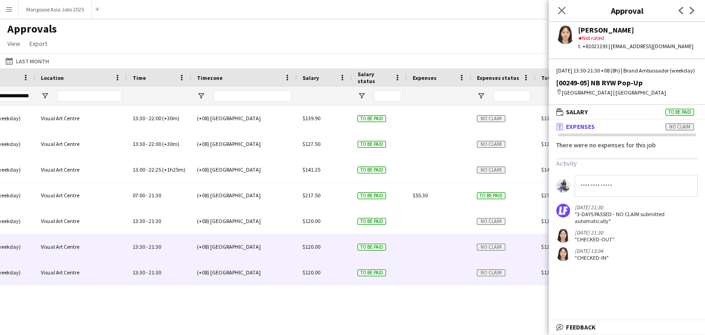
click at [419, 275] on div at bounding box center [439, 272] width 64 height 25
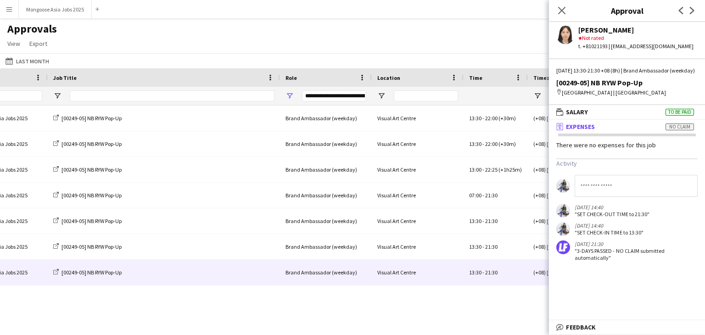
scroll to position [0, 148]
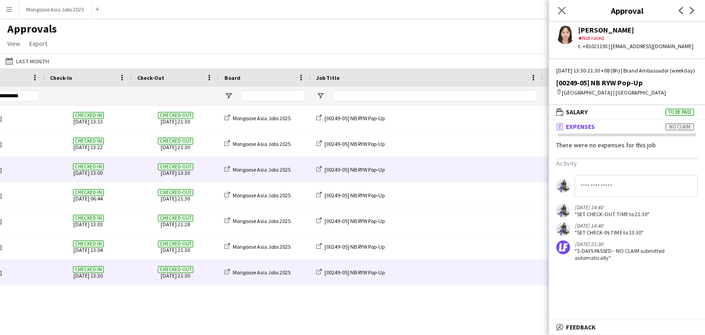
click at [125, 173] on span "Checked-in [DATE] 13:00" at bounding box center [88, 169] width 76 height 25
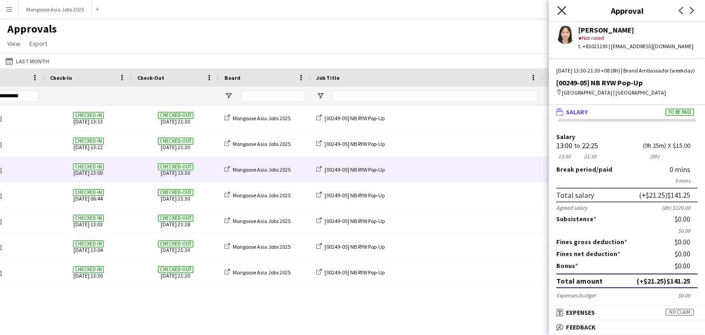
click at [560, 8] on icon at bounding box center [561, 10] width 9 height 9
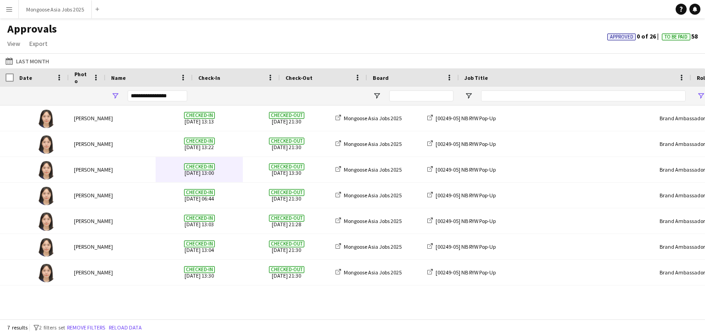
scroll to position [0, 0]
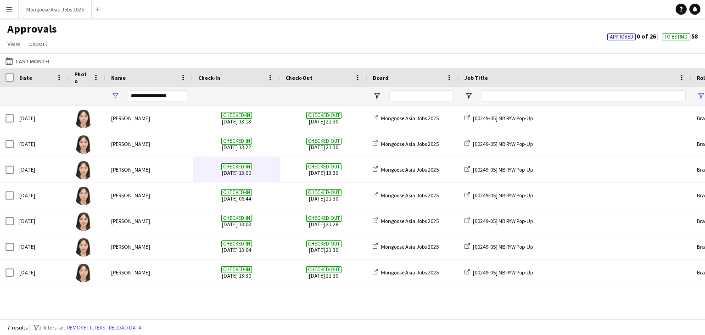
click at [156, 98] on div "**********" at bounding box center [158, 95] width 60 height 11
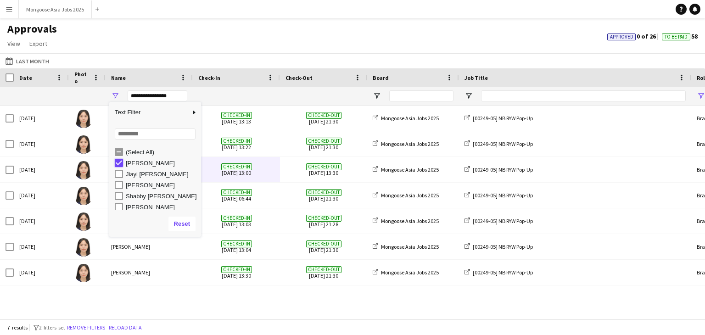
type input "***"
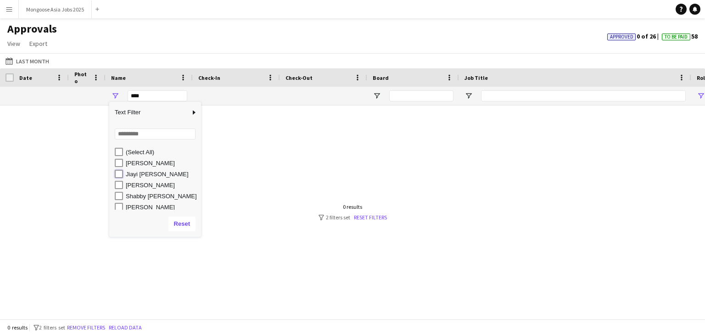
type input "**********"
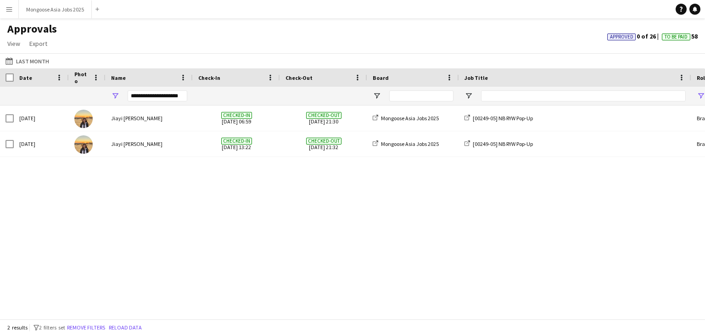
drag, startPoint x: 33, startPoint y: 230, endPoint x: 33, endPoint y: 157, distance: 73.4
click at [33, 230] on div "[DATE] Jiayi [PERSON_NAME] Checked-in [DATE] 06:59 Checked-out [DATE] 21:30 Mon…" at bounding box center [352, 209] width 705 height 206
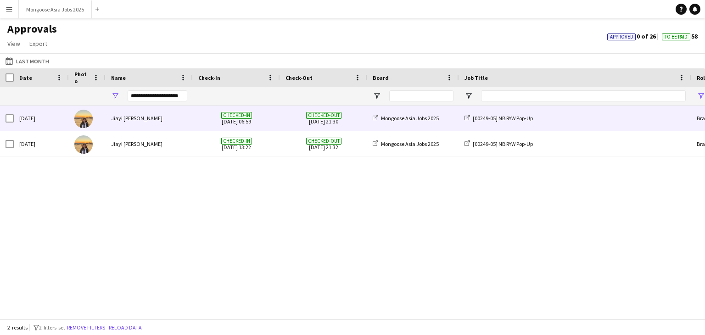
click at [149, 120] on div "Jiayi [PERSON_NAME]" at bounding box center [149, 118] width 87 height 25
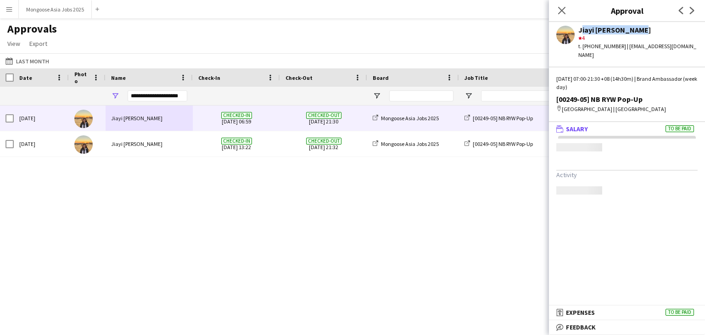
drag, startPoint x: 638, startPoint y: 28, endPoint x: 578, endPoint y: 33, distance: 60.3
click at [578, 33] on div "Jiayi [PERSON_NAME]" at bounding box center [637, 30] width 119 height 8
copy div "Jiayi [PERSON_NAME]"
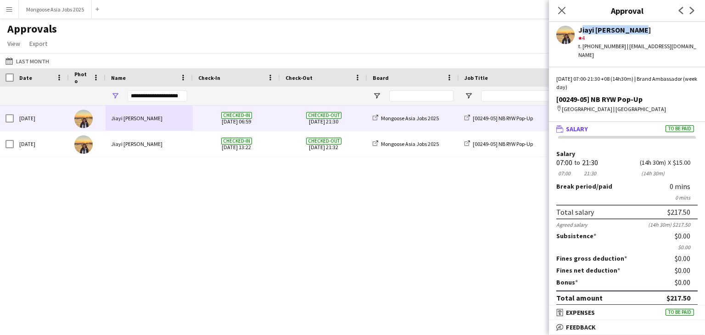
drag, startPoint x: 565, startPoint y: 12, endPoint x: 553, endPoint y: 13, distance: 12.0
click at [564, 12] on icon "Close pop-in" at bounding box center [561, 10] width 7 height 7
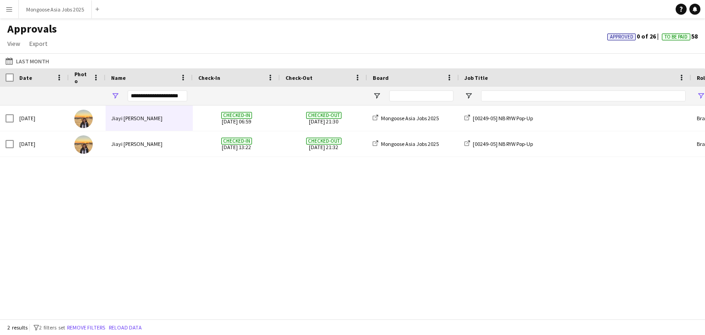
click at [10, 8] on app-icon "Menu" at bounding box center [9, 9] width 7 height 7
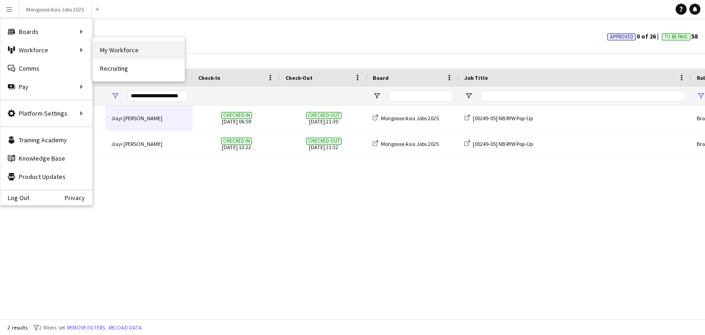
click at [130, 46] on link "My Workforce" at bounding box center [139, 50] width 92 height 18
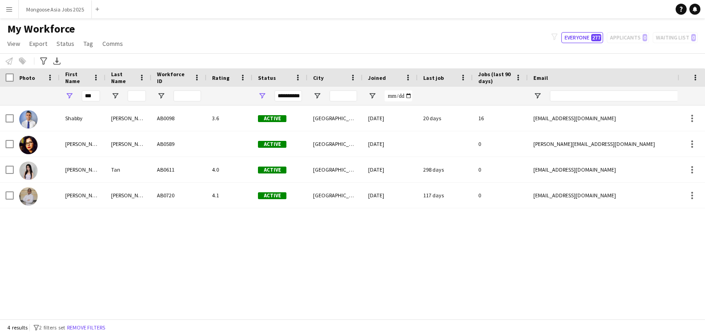
click at [289, 93] on div "**********" at bounding box center [288, 95] width 28 height 11
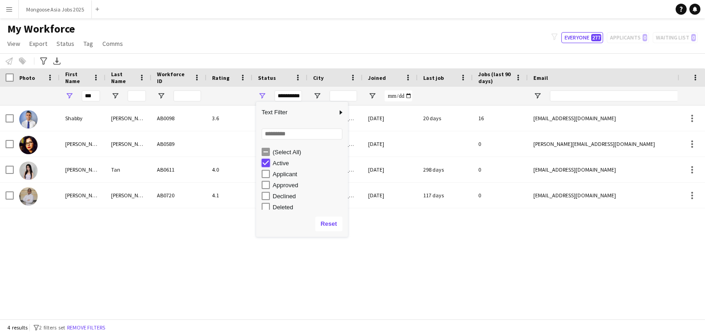
type input "***"
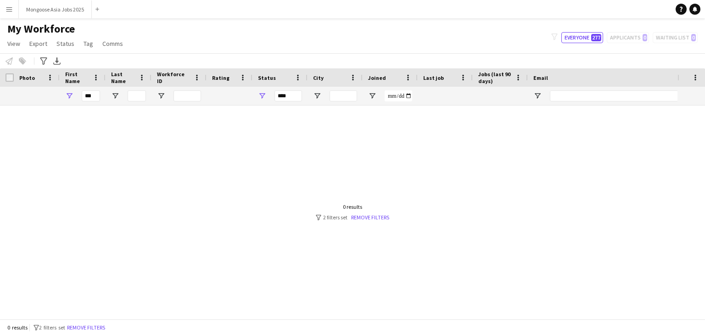
click at [298, 48] on div "My Workforce View Views Default view Crew with Shirt & Shoe Size New view Updat…" at bounding box center [352, 37] width 705 height 31
click at [90, 98] on input "***" at bounding box center [91, 95] width 18 height 11
drag, startPoint x: 94, startPoint y: 97, endPoint x: 81, endPoint y: 96, distance: 12.4
click at [82, 96] on input "***" at bounding box center [91, 95] width 18 height 11
type input "*"
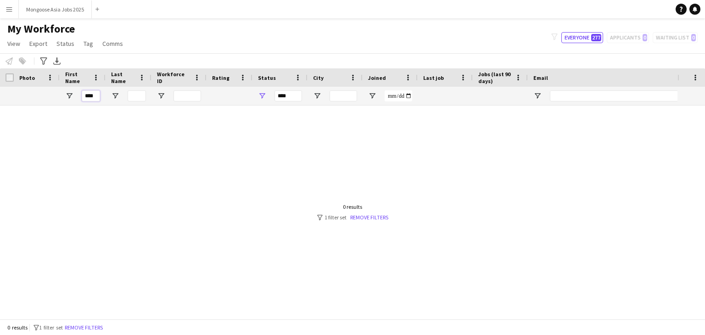
type input "****"
drag, startPoint x: 582, startPoint y: 31, endPoint x: 582, endPoint y: 42, distance: 10.6
click at [582, 32] on div "My Workforce View Views Default view Crew with Shirt & Shoe Size New view Updat…" at bounding box center [352, 37] width 705 height 31
drag, startPoint x: 579, startPoint y: 39, endPoint x: 462, endPoint y: 57, distance: 118.8
click at [579, 39] on button "Everyone 277" at bounding box center [582, 37] width 42 height 11
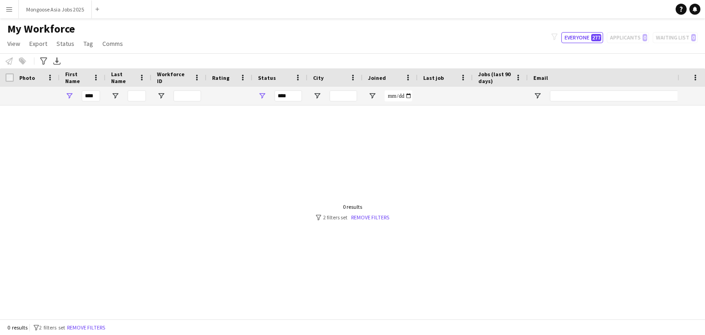
type input "**********"
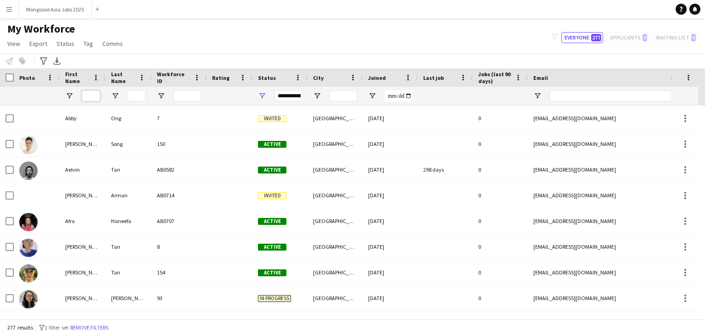
click at [89, 100] on input "First Name Filter Input" at bounding box center [91, 95] width 18 height 11
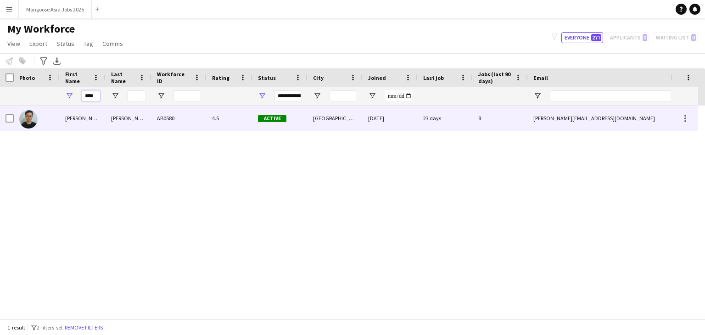
type input "****"
click at [72, 121] on div "[PERSON_NAME]" at bounding box center [83, 118] width 46 height 25
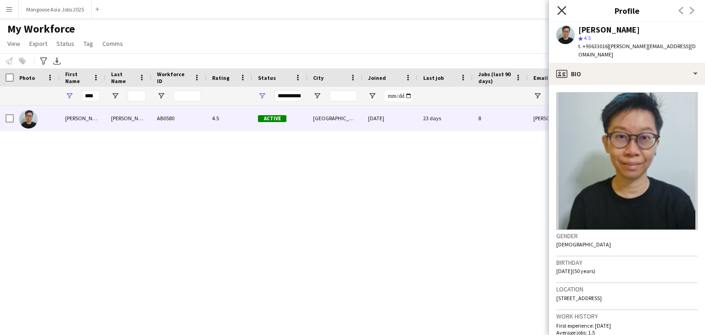
click at [561, 14] on icon "Close pop-in" at bounding box center [561, 10] width 9 height 9
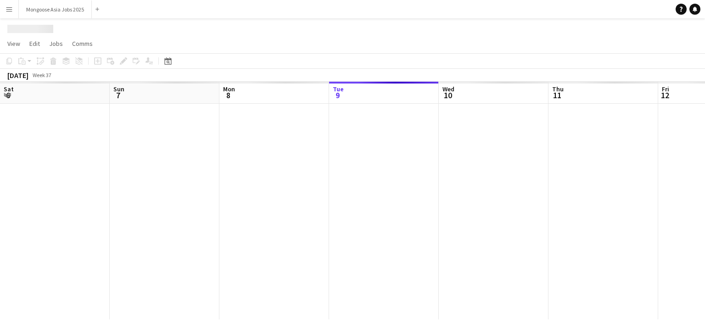
scroll to position [0, 219]
